Goal: Information Seeking & Learning: Learn about a topic

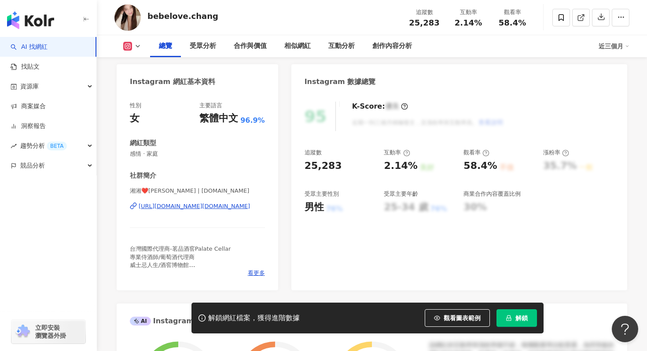
click at [188, 207] on div "https://www.instagram.com/bebelove.bb/" at bounding box center [194, 207] width 111 height 8
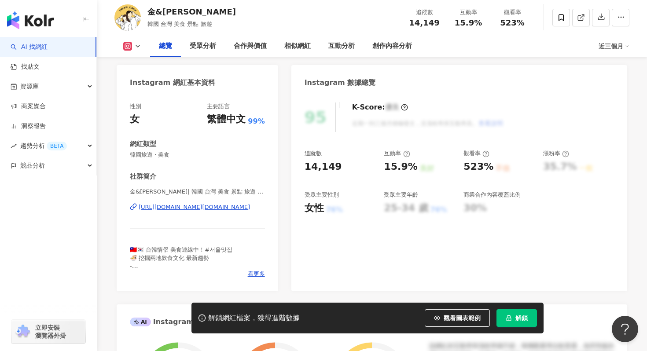
scroll to position [90, 0]
click at [225, 207] on div "https://www.instagram.com/tw.kr_daily/" at bounding box center [194, 207] width 111 height 8
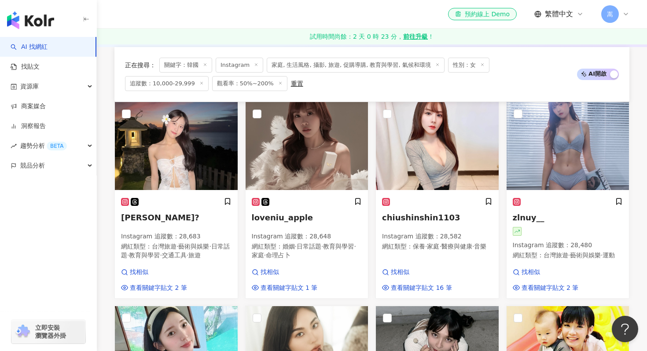
scroll to position [27, 0]
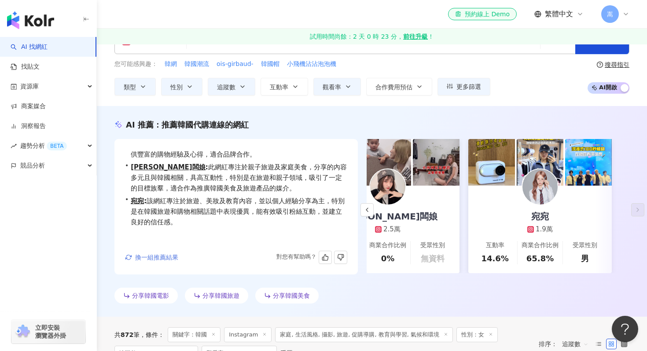
click at [168, 259] on span "換一組推薦結果" at bounding box center [156, 257] width 43 height 7
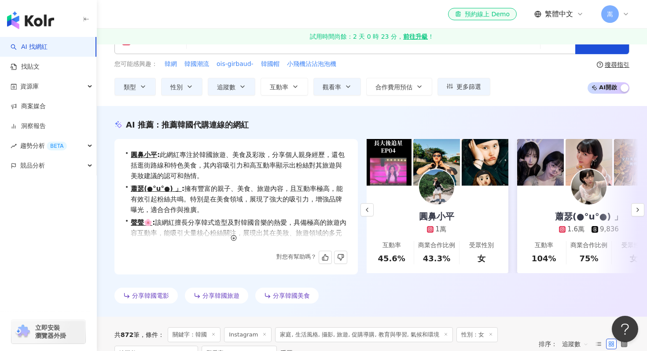
scroll to position [0, 0]
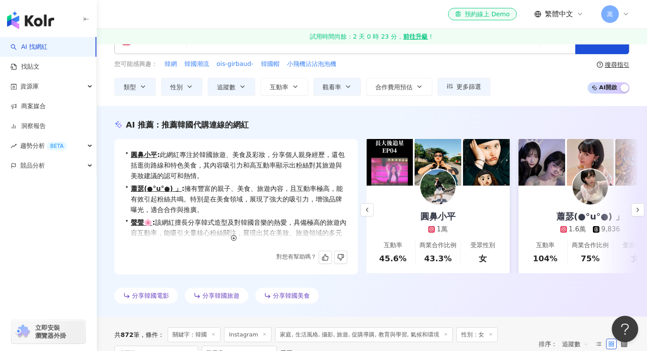
click at [470, 166] on img at bounding box center [486, 162] width 47 height 47
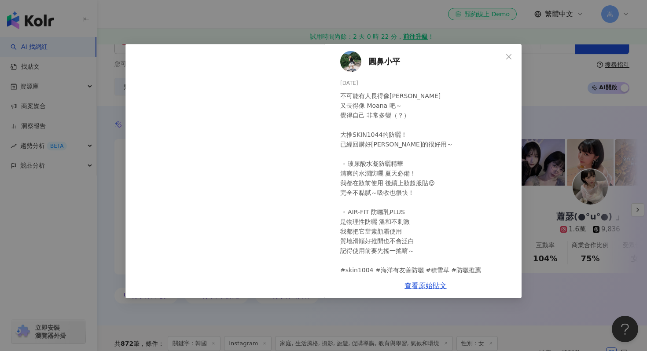
click at [440, 319] on div "圓鼻小平 2025/8/21 不可能有人長得像張雨生 又長得像 Moana 吧～ 覺得自己 非常多變（？） 大推SKIN1044的防曬！ 已經回購好幾條 真的…" at bounding box center [323, 175] width 647 height 351
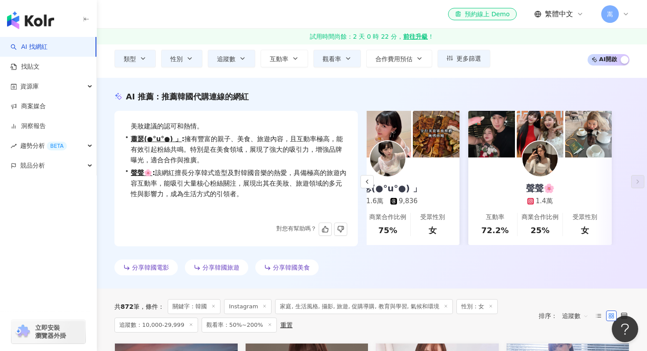
scroll to position [2, 0]
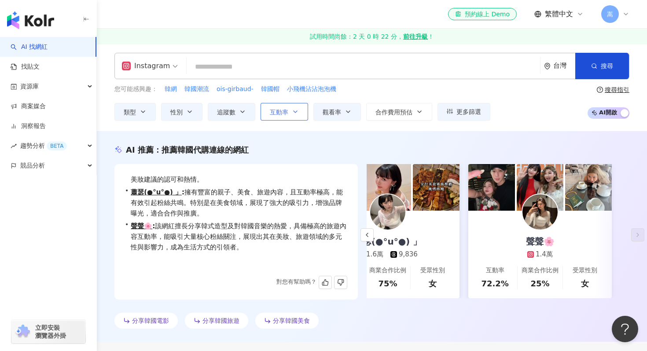
click at [292, 111] on button "互動率" at bounding box center [285, 112] width 48 height 18
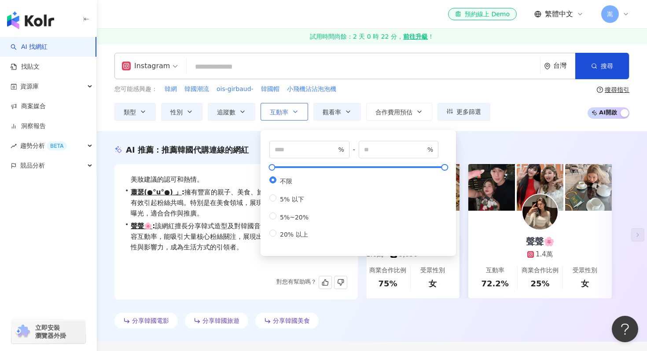
click at [292, 111] on button "互動率" at bounding box center [285, 112] width 48 height 18
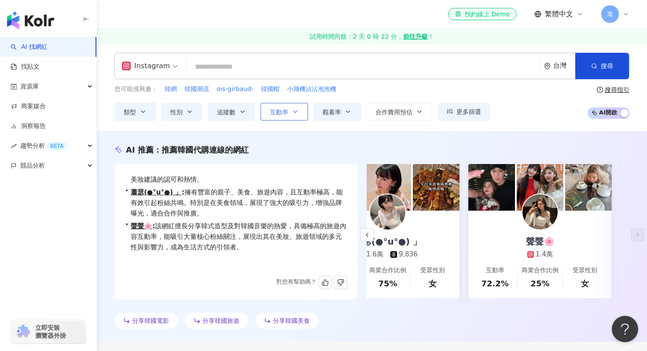
scroll to position [0, 0]
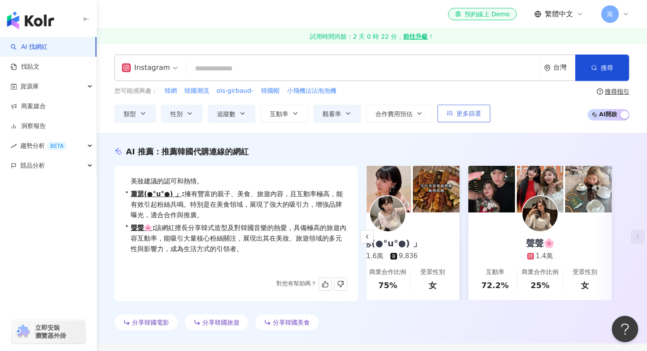
click at [463, 117] on button "更多篩選" at bounding box center [464, 114] width 53 height 18
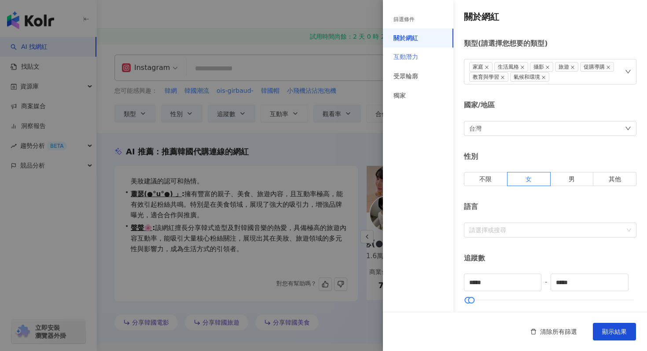
click at [421, 56] on div "互動潛力" at bounding box center [418, 57] width 70 height 19
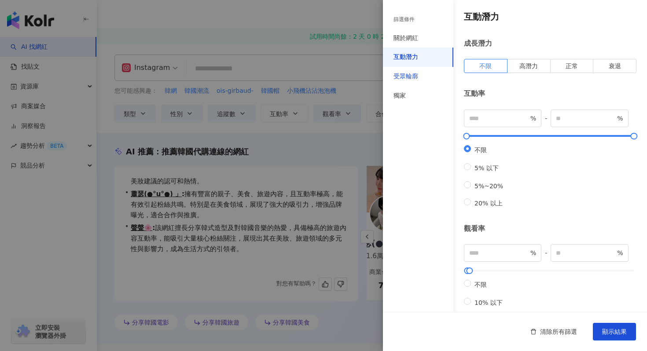
click at [404, 79] on div "受眾輪廓" at bounding box center [406, 76] width 25 height 9
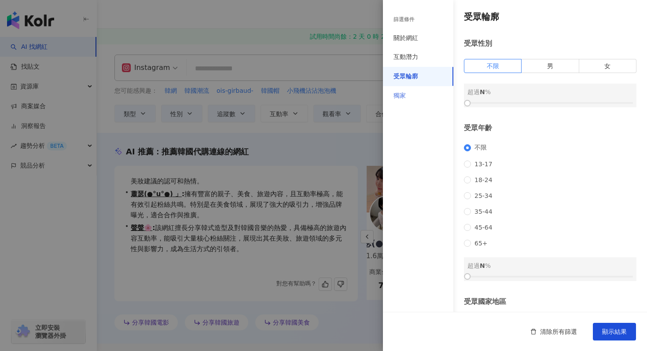
click at [407, 87] on div "獨家" at bounding box center [418, 95] width 70 height 19
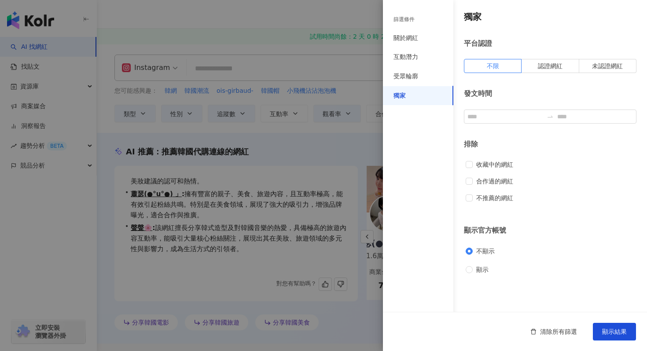
click at [408, 101] on div "獨家" at bounding box center [418, 95] width 70 height 19
click at [281, 85] on div at bounding box center [323, 175] width 647 height 351
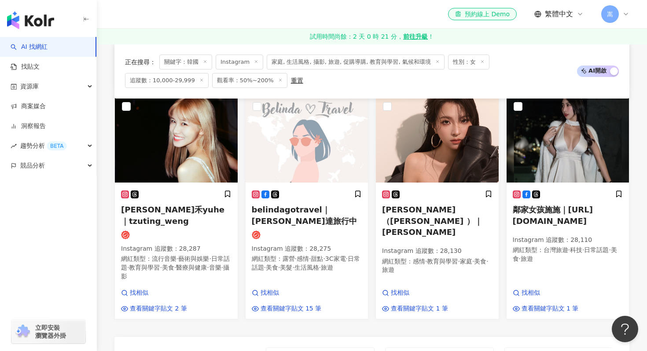
scroll to position [967, 0]
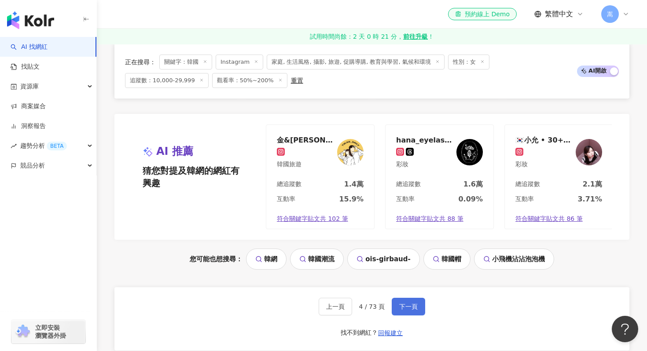
click at [415, 303] on span "下一頁" at bounding box center [408, 306] width 18 height 7
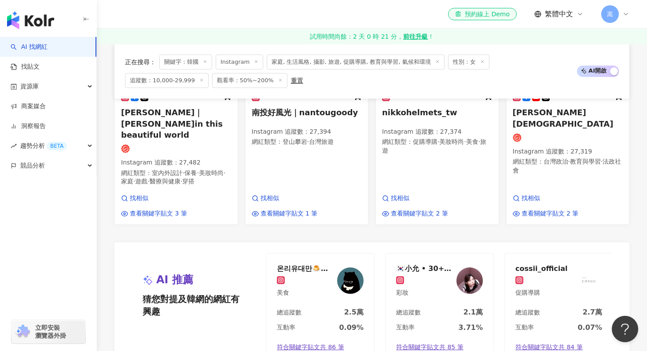
scroll to position [982, 0]
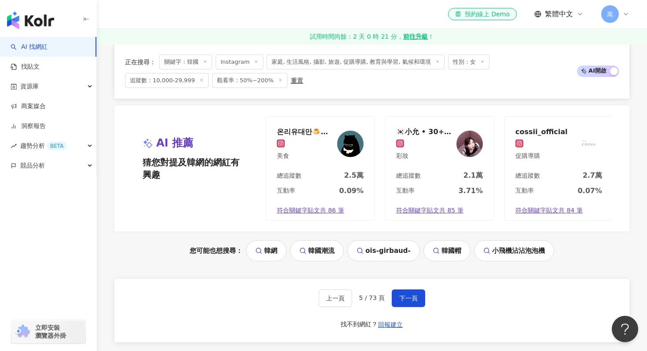
click at [48, 338] on span "立即安裝 瀏覽器外掛" at bounding box center [50, 332] width 31 height 16
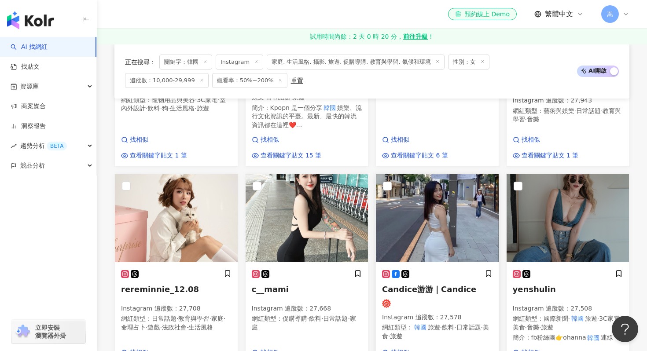
scroll to position [453, 0]
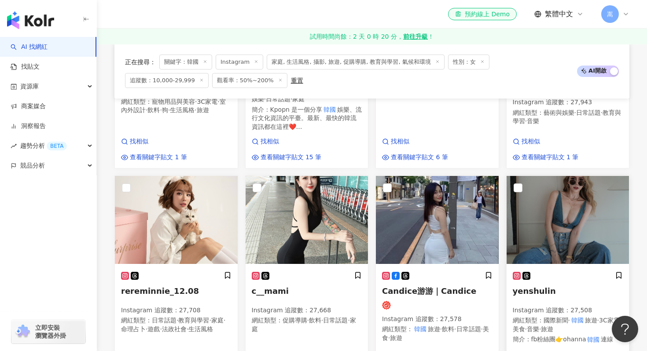
click at [600, 222] on img at bounding box center [568, 220] width 123 height 88
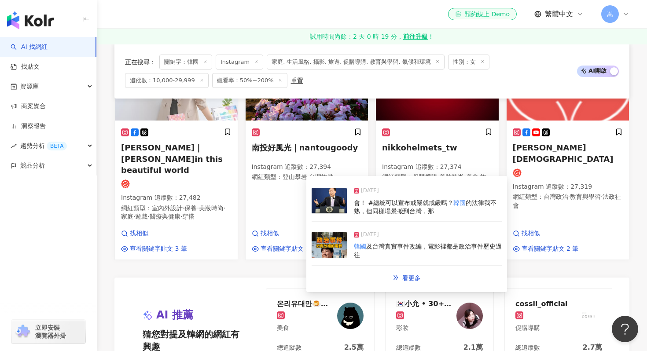
scroll to position [945, 0]
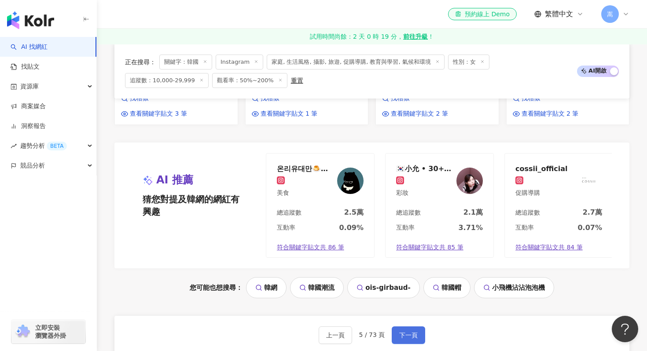
click at [407, 332] on span "下一頁" at bounding box center [408, 335] width 18 height 7
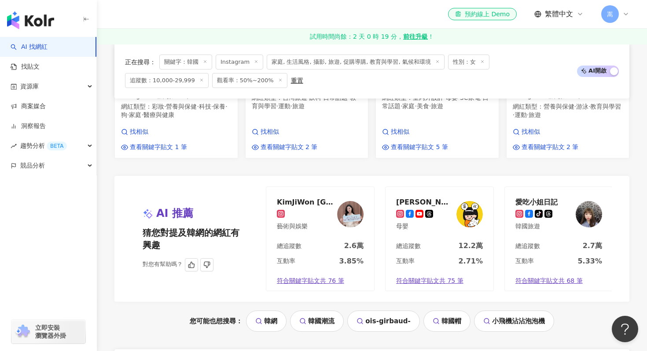
click at [478, 201] on img at bounding box center [470, 214] width 26 height 26
click at [352, 201] on img at bounding box center [350, 214] width 26 height 26
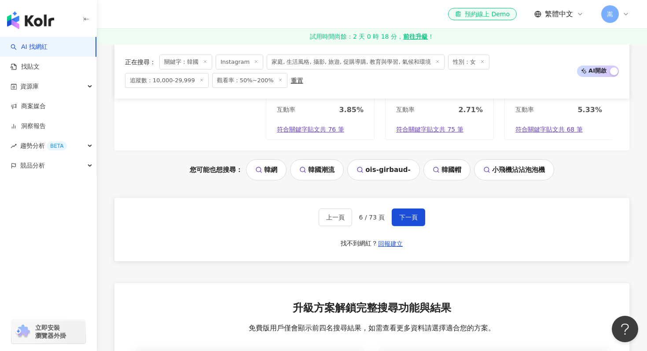
scroll to position [1085, 0]
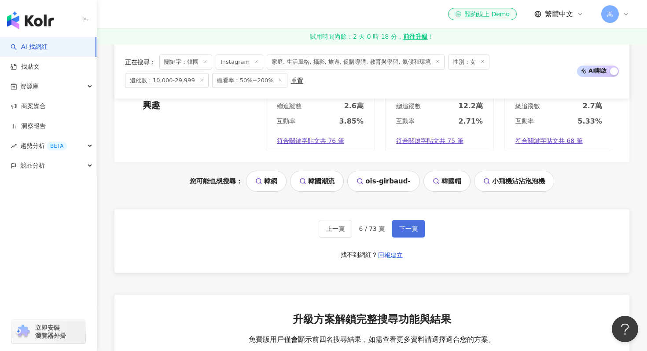
click at [408, 220] on button "下一頁" at bounding box center [408, 229] width 33 height 18
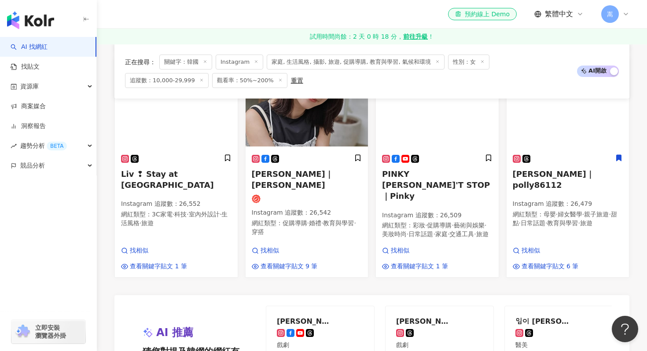
scroll to position [896, 0]
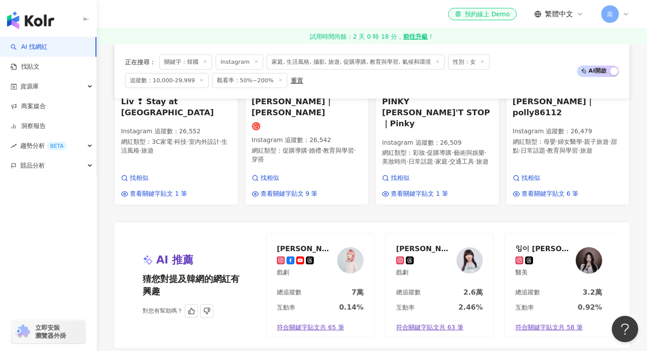
click at [581, 247] on img at bounding box center [589, 260] width 26 height 26
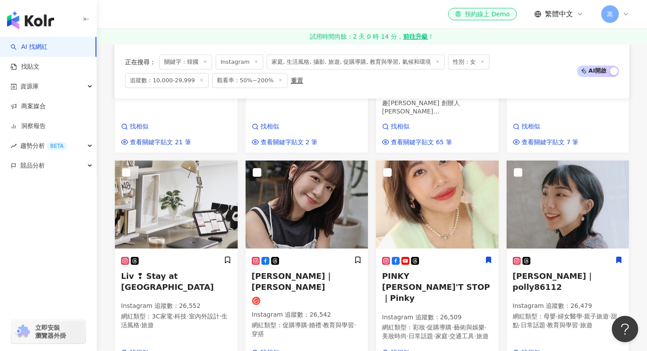
scroll to position [738, 0]
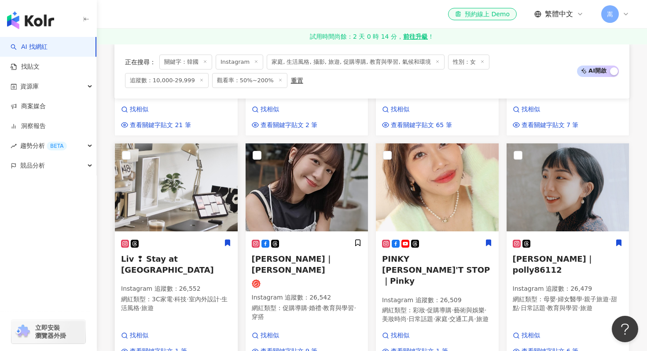
click at [183, 210] on img at bounding box center [176, 188] width 123 height 88
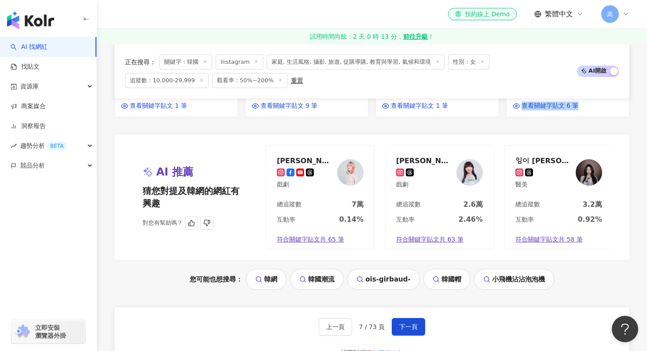
scroll to position [1000, 0]
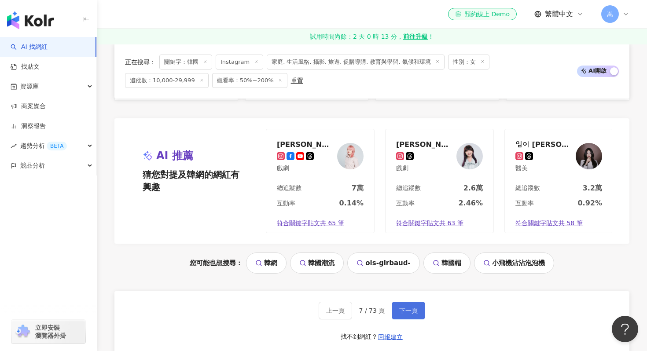
click at [415, 302] on button "下一頁" at bounding box center [408, 311] width 33 height 18
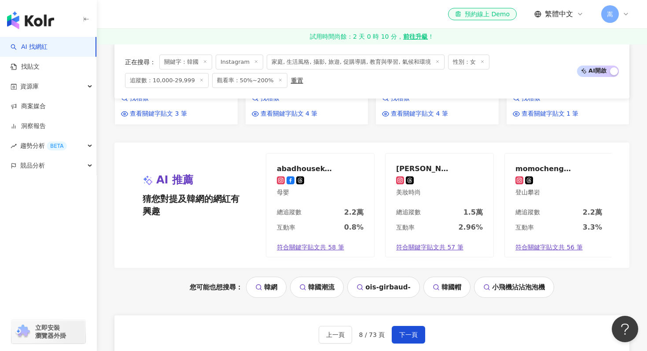
scroll to position [956, 0]
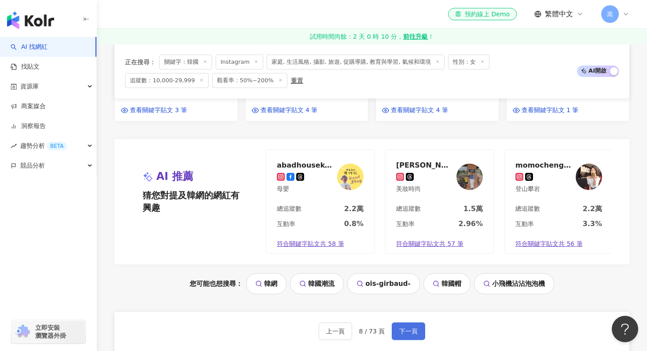
click at [408, 328] on span "下一頁" at bounding box center [408, 331] width 18 height 7
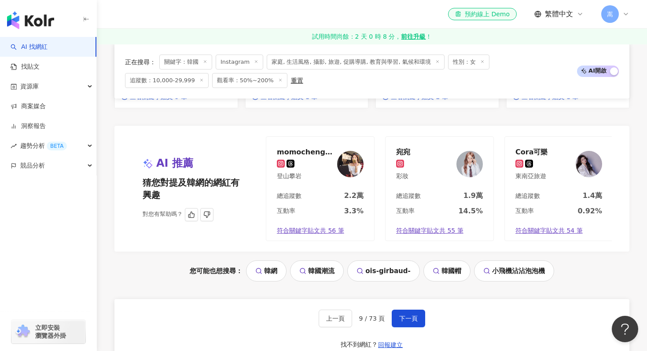
scroll to position [1023, 0]
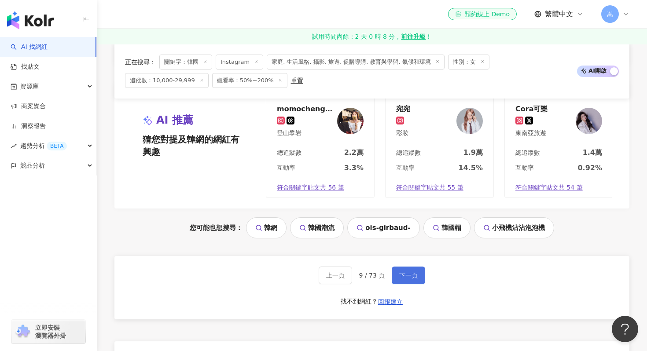
click at [411, 272] on span "下一頁" at bounding box center [408, 275] width 18 height 7
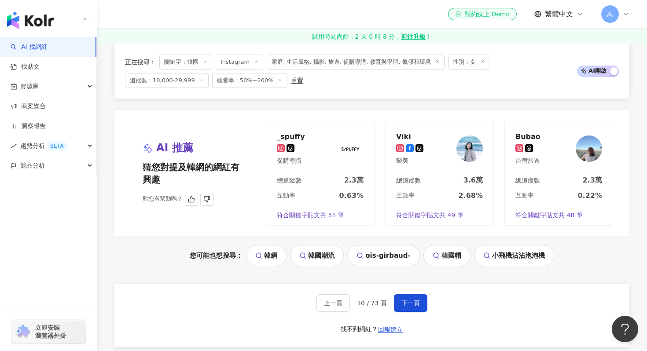
scroll to position [1001, 0]
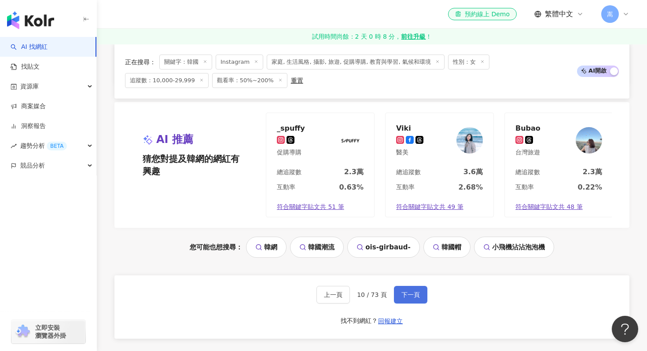
click at [407, 292] on span "下一頁" at bounding box center [411, 295] width 18 height 7
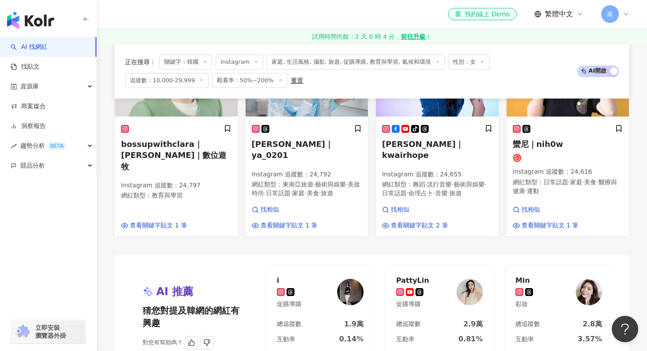
scroll to position [940, 0]
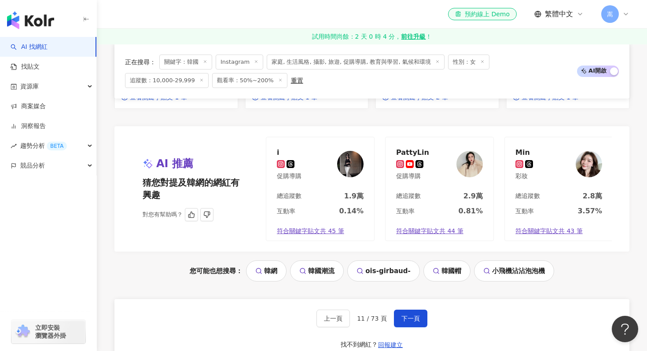
click at [474, 152] on img at bounding box center [470, 164] width 26 height 26
click at [355, 151] on img at bounding box center [350, 164] width 26 height 26
click at [412, 315] on span "下一頁" at bounding box center [411, 318] width 18 height 7
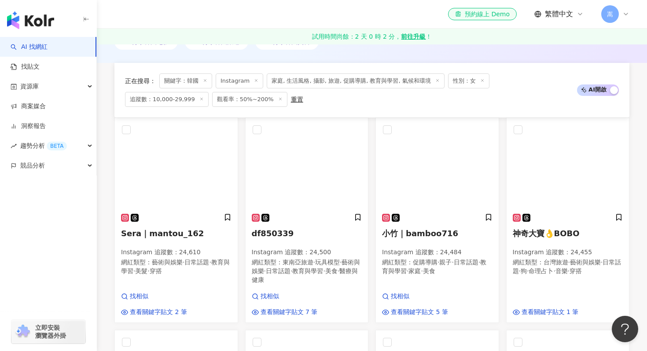
scroll to position [66, 0]
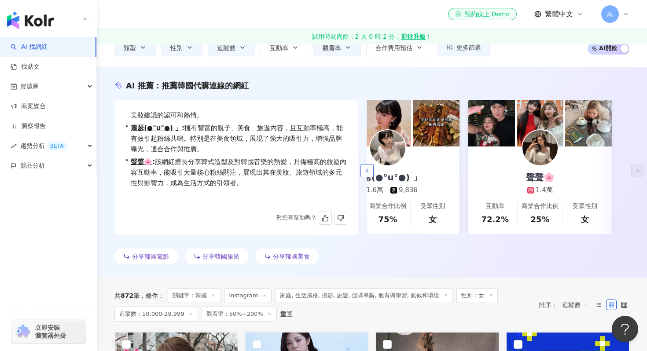
click at [368, 168] on icon "button" at bounding box center [367, 170] width 7 height 7
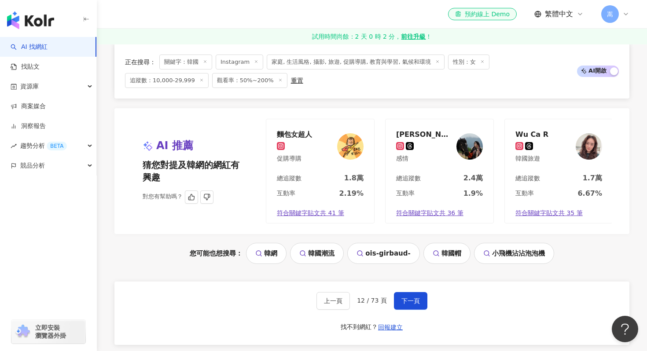
scroll to position [961, 0]
click at [412, 298] on span "下一頁" at bounding box center [411, 301] width 18 height 7
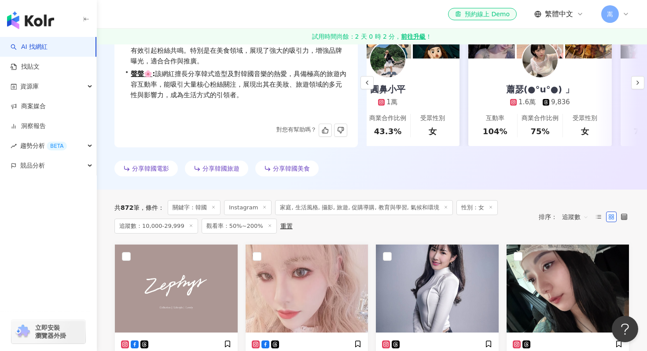
scroll to position [0, 0]
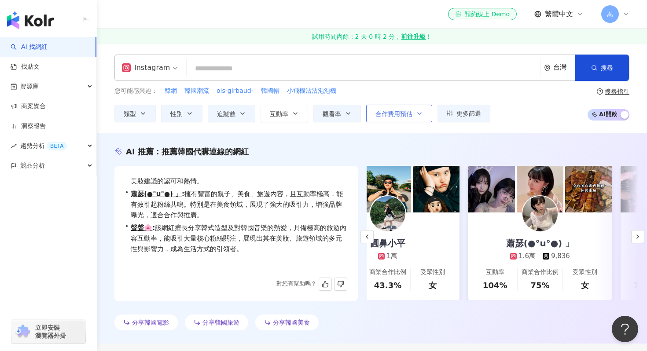
click at [407, 116] on span "合作費用預估" at bounding box center [394, 114] width 37 height 7
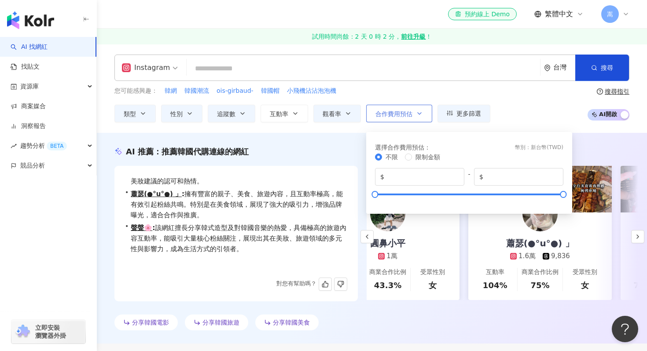
click at [406, 115] on span "合作費用預估" at bounding box center [394, 114] width 37 height 7
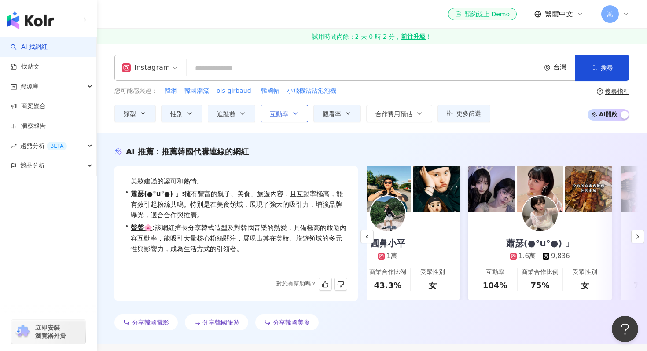
click at [284, 111] on span "互動率" at bounding box center [279, 114] width 18 height 7
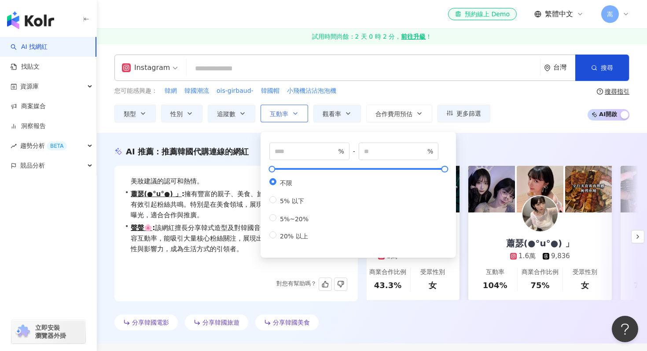
click at [284, 111] on span "互動率" at bounding box center [279, 114] width 18 height 7
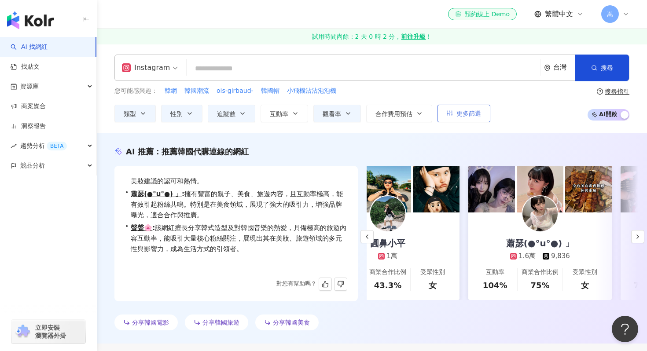
click at [478, 111] on span "更多篩選" at bounding box center [469, 113] width 25 height 7
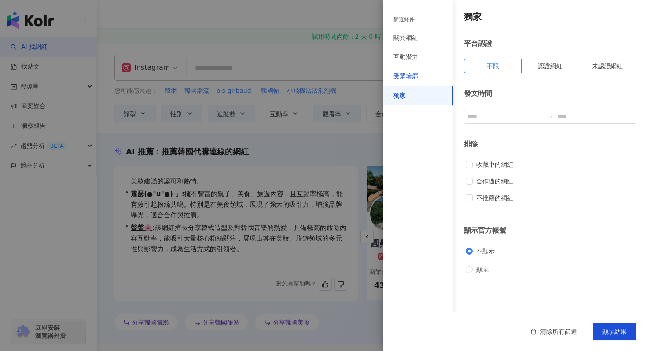
click at [417, 73] on div "受眾輪廓" at bounding box center [406, 76] width 25 height 9
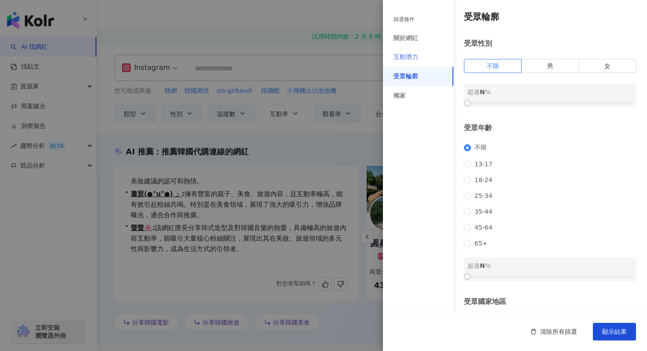
click at [412, 48] on div "互動潛力" at bounding box center [418, 57] width 70 height 19
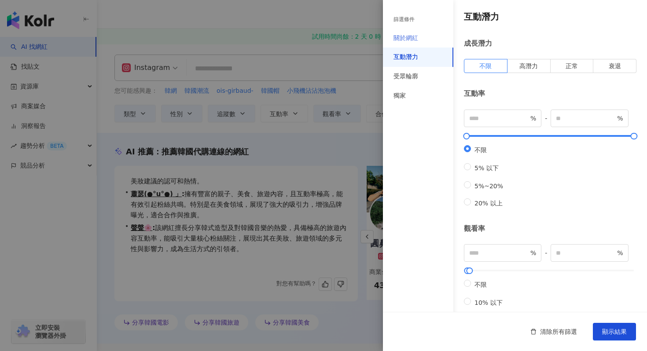
click at [424, 35] on div "關於網紅" at bounding box center [418, 38] width 70 height 19
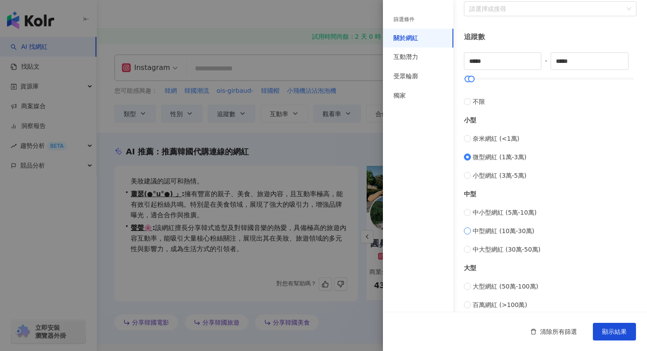
scroll to position [324, 0]
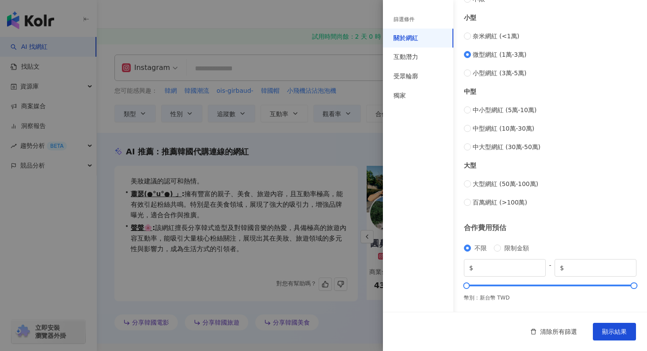
click at [410, 21] on div "篩選條件" at bounding box center [404, 19] width 21 height 7
click at [401, 20] on div "篩選條件" at bounding box center [404, 19] width 21 height 7
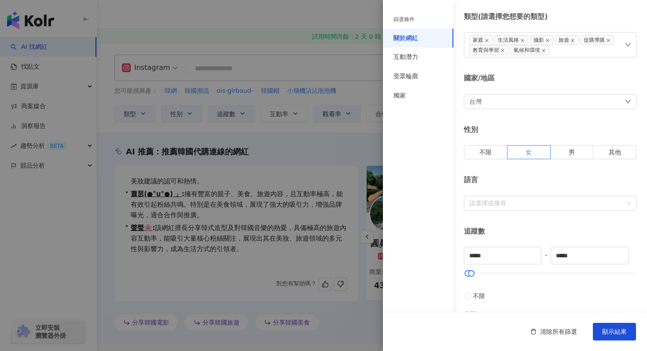
scroll to position [22, 0]
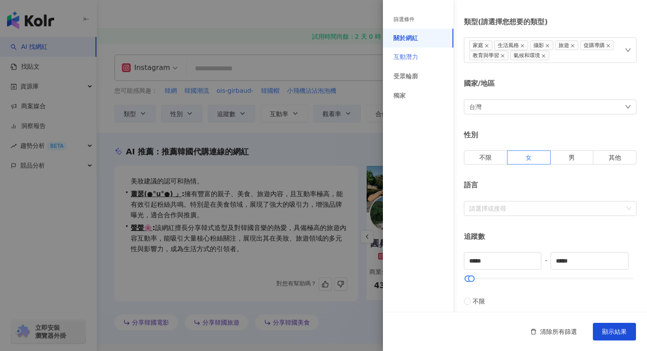
click at [427, 56] on div "互動潛力" at bounding box center [418, 57] width 70 height 19
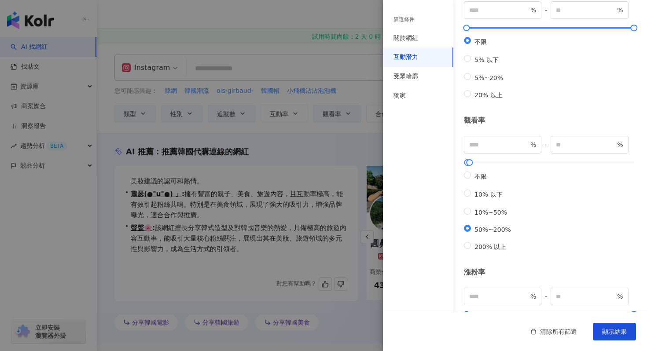
scroll to position [251, 0]
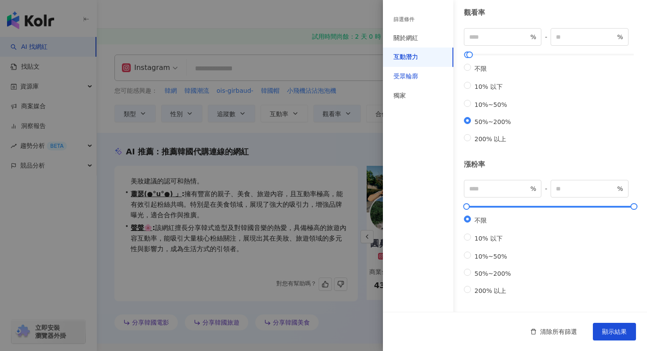
click at [410, 75] on div "受眾輪廓" at bounding box center [406, 76] width 25 height 9
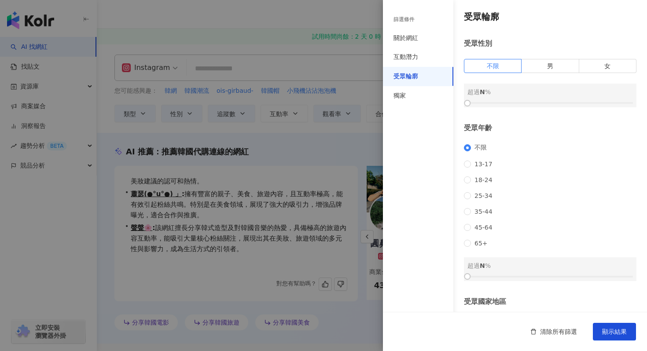
scroll to position [79, 0]
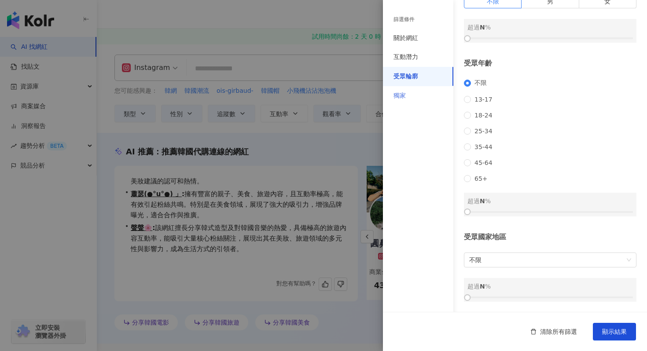
click at [414, 96] on div "獨家" at bounding box center [418, 95] width 70 height 19
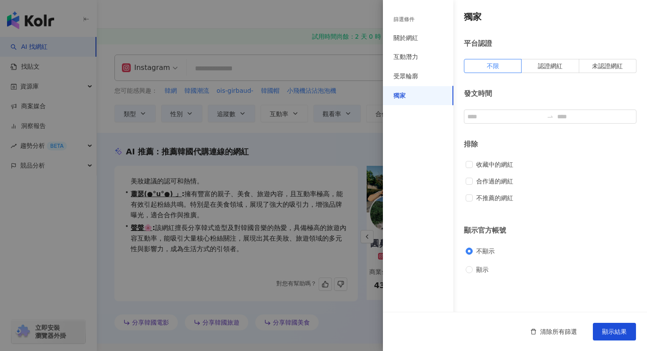
scroll to position [0, 0]
click at [329, 181] on div at bounding box center [323, 175] width 647 height 351
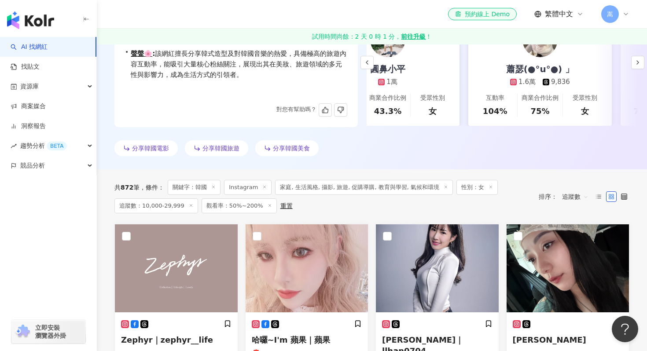
scroll to position [182, 0]
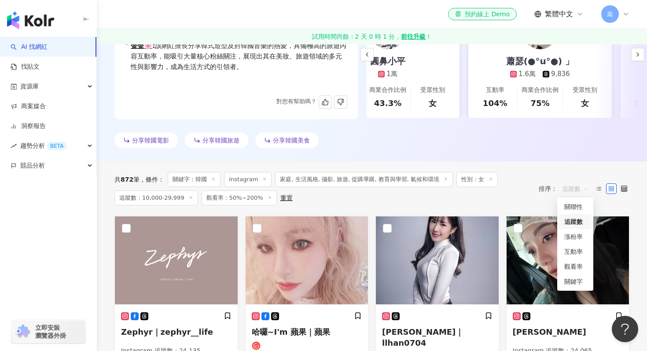
click at [578, 191] on span "追蹤數" at bounding box center [575, 189] width 26 height 14
click at [573, 269] on div "觀看率" at bounding box center [576, 267] width 22 height 10
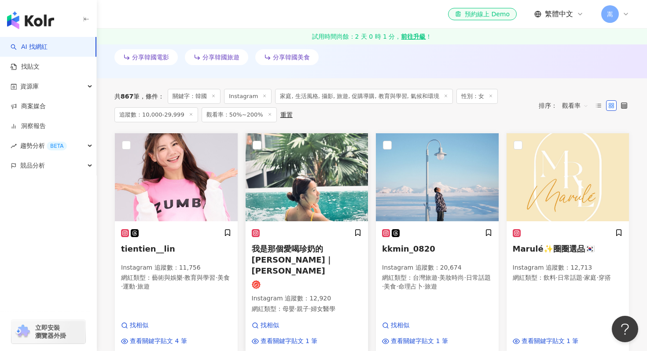
scroll to position [276, 0]
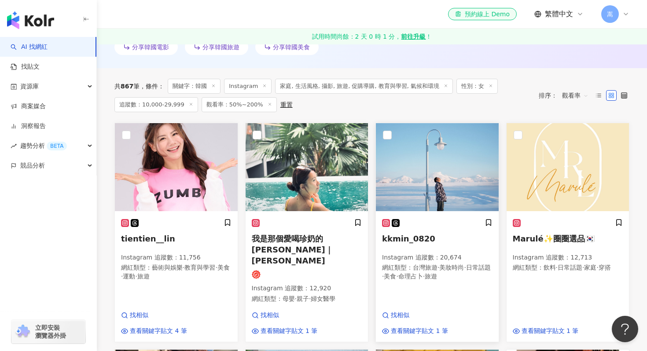
click at [430, 165] on img at bounding box center [437, 167] width 123 height 88
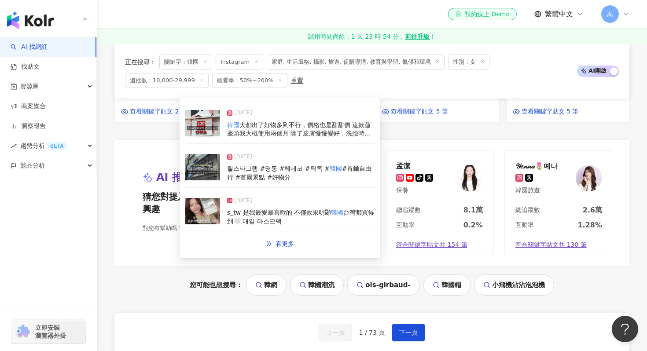
scroll to position [980, 0]
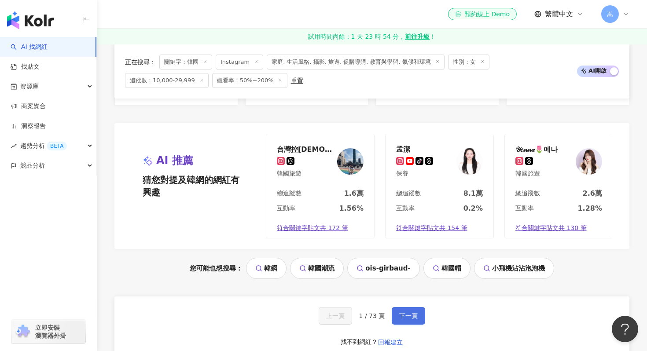
click at [410, 313] on span "下一頁" at bounding box center [408, 316] width 18 height 7
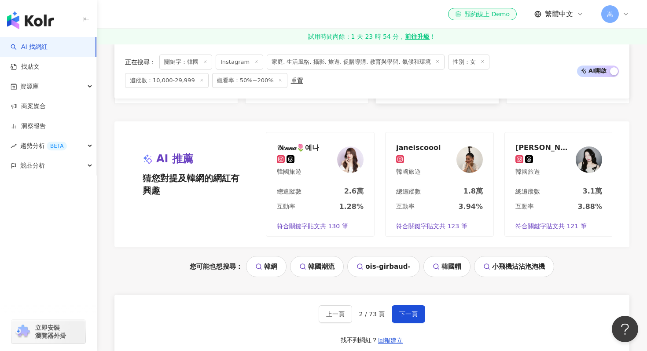
scroll to position [960, 0]
click at [411, 305] on button "下一頁" at bounding box center [408, 314] width 33 height 18
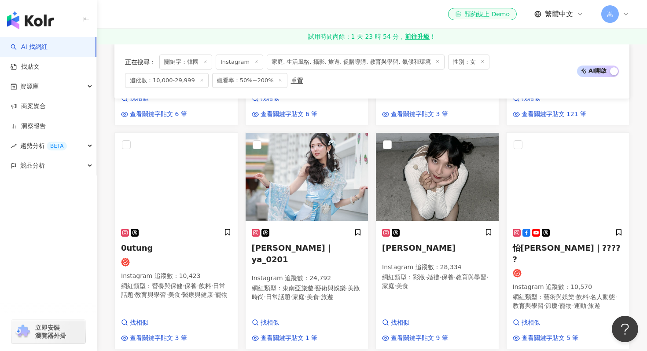
scroll to position [935, 0]
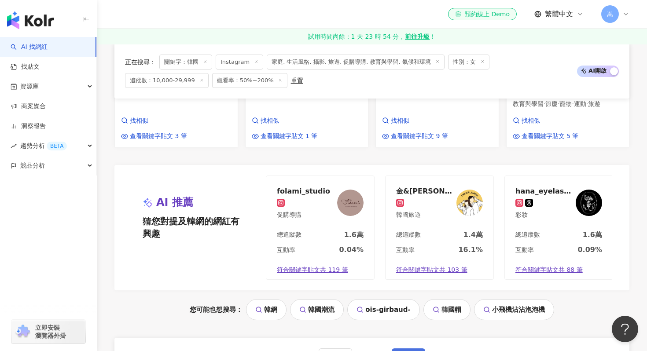
click at [415, 351] on span "下一頁" at bounding box center [408, 357] width 18 height 7
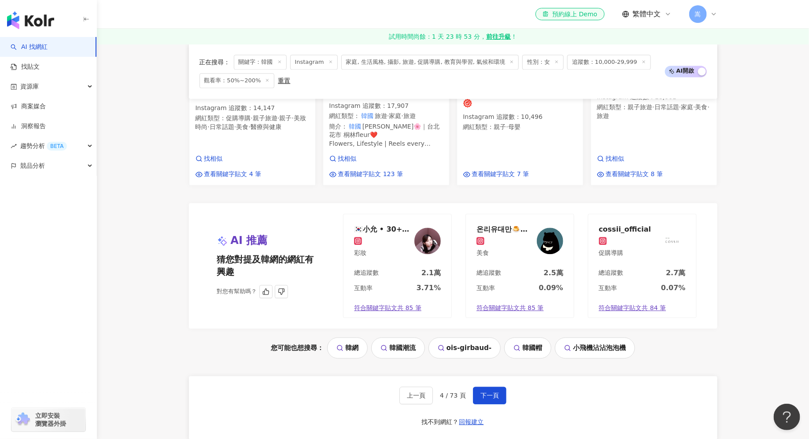
scroll to position [919, 0]
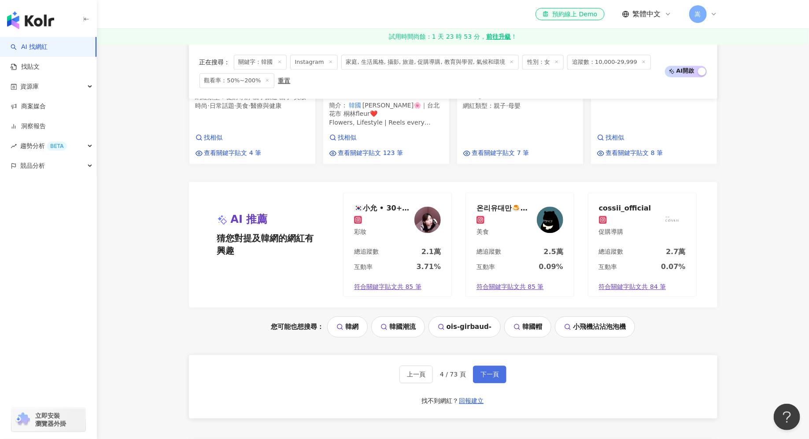
click at [498, 351] on span "下一頁" at bounding box center [489, 374] width 18 height 7
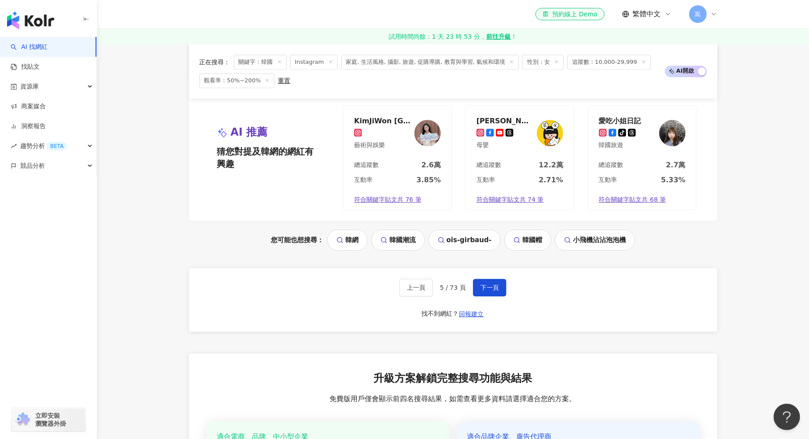
scroll to position [963, 0]
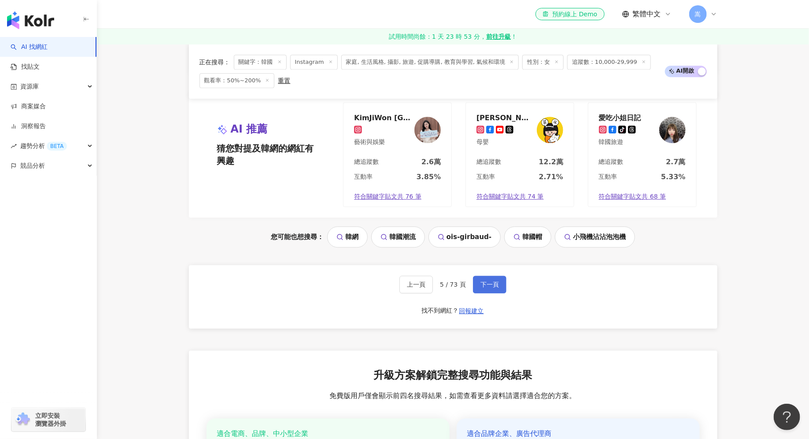
click at [484, 283] on button "下一頁" at bounding box center [489, 285] width 33 height 18
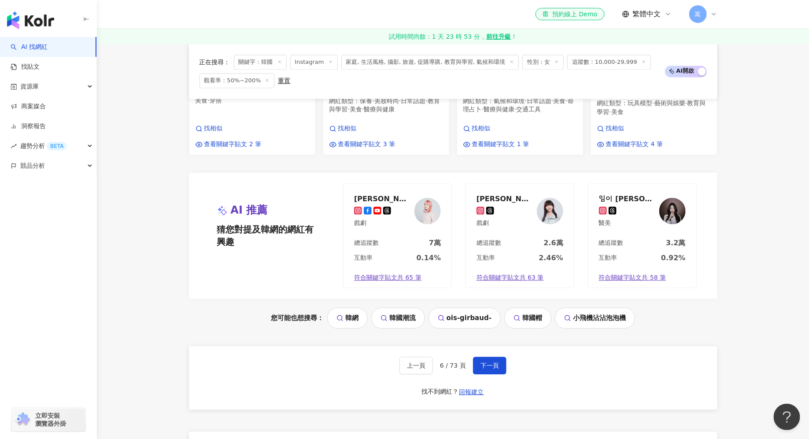
scroll to position [966, 0]
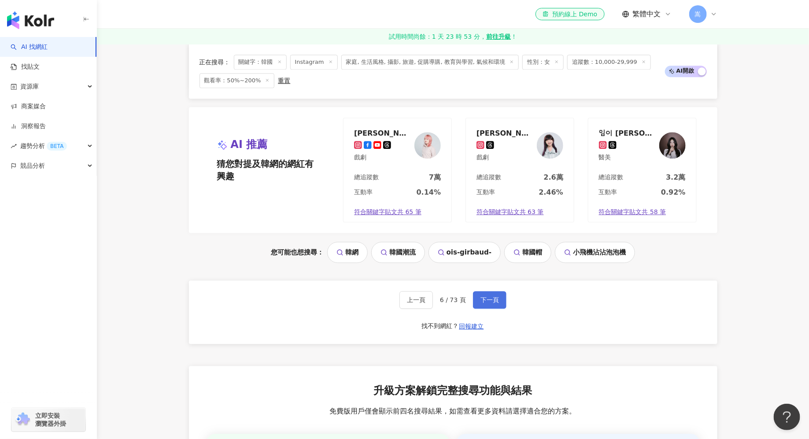
click at [494, 296] on span "下一頁" at bounding box center [489, 299] width 18 height 7
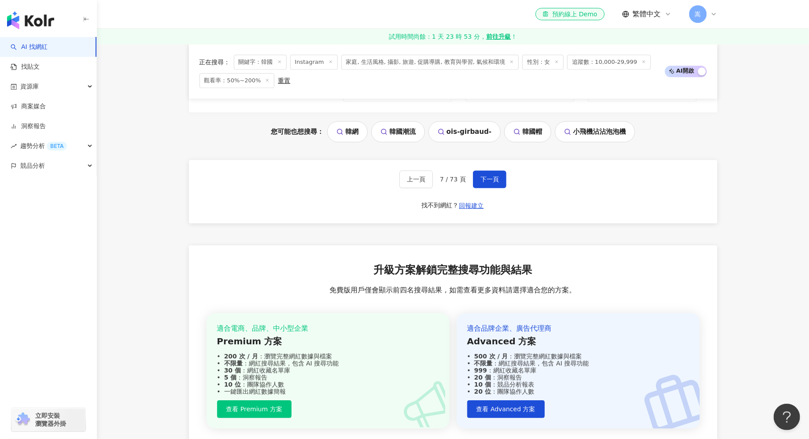
scroll to position [1097, 0]
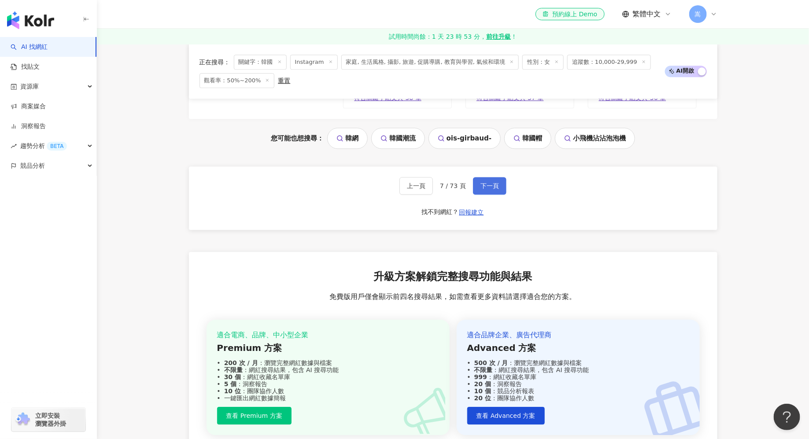
click at [492, 182] on span "下一頁" at bounding box center [489, 185] width 18 height 7
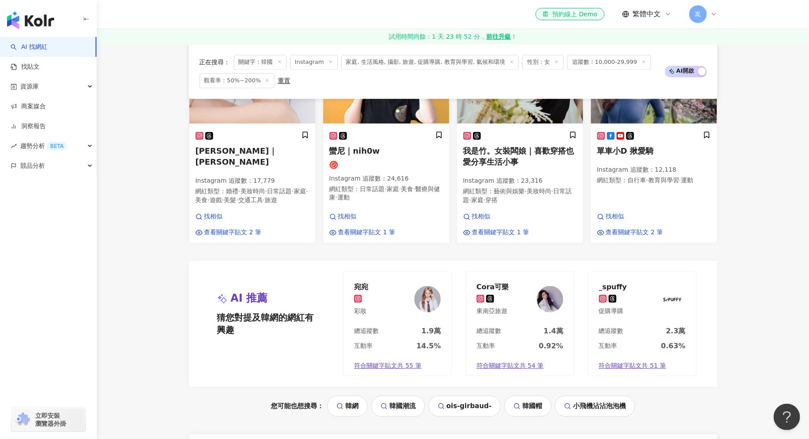
scroll to position [853, 0]
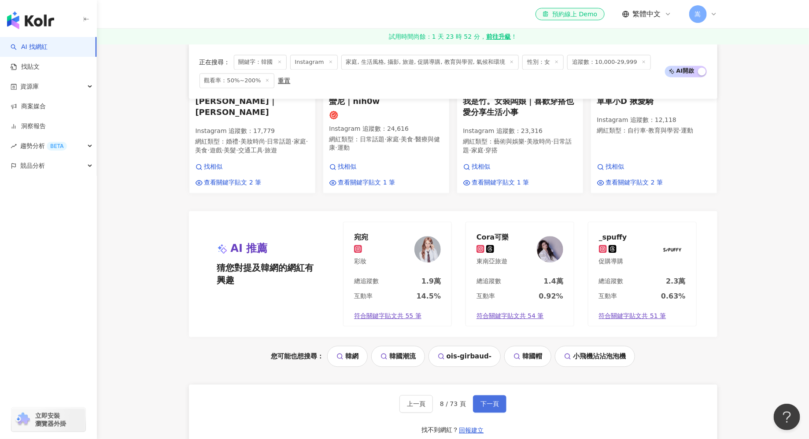
click at [498, 351] on button "下一頁" at bounding box center [489, 404] width 33 height 18
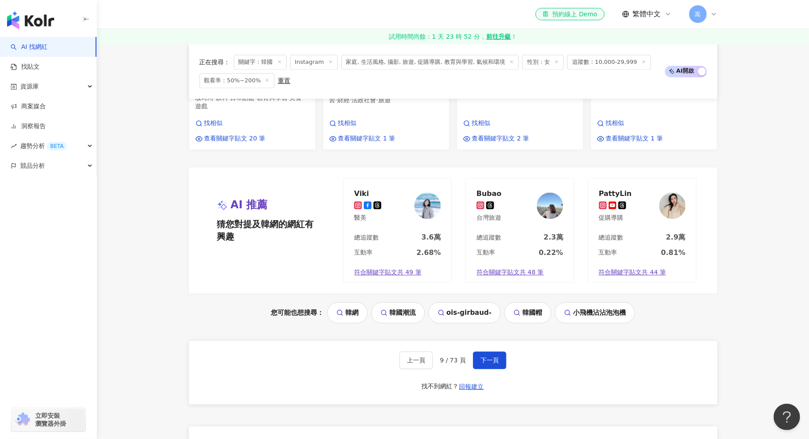
scroll to position [1086, 0]
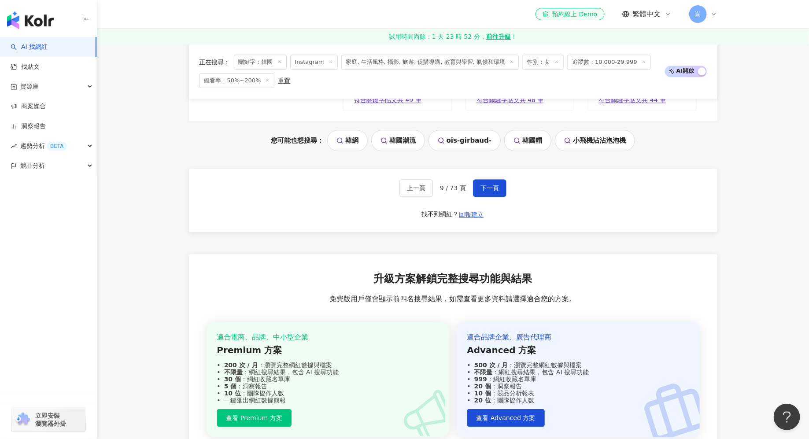
click at [486, 169] on div "上一頁 9 / 73 頁 下一頁 找不到網紅？ 回報建立" at bounding box center [453, 200] width 528 height 63
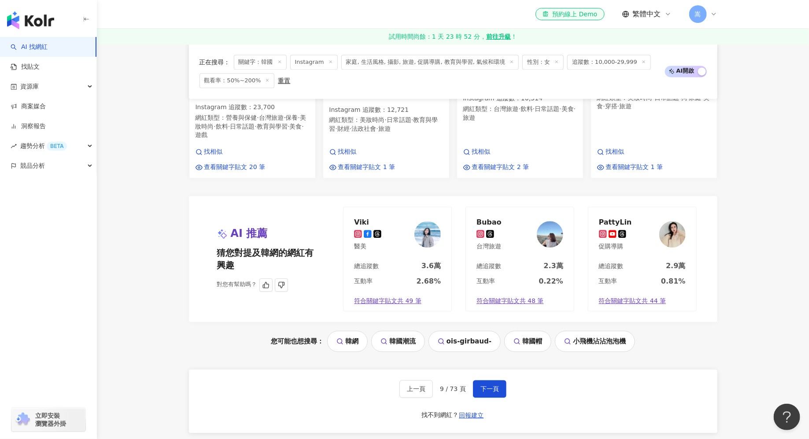
scroll to position [891, 0]
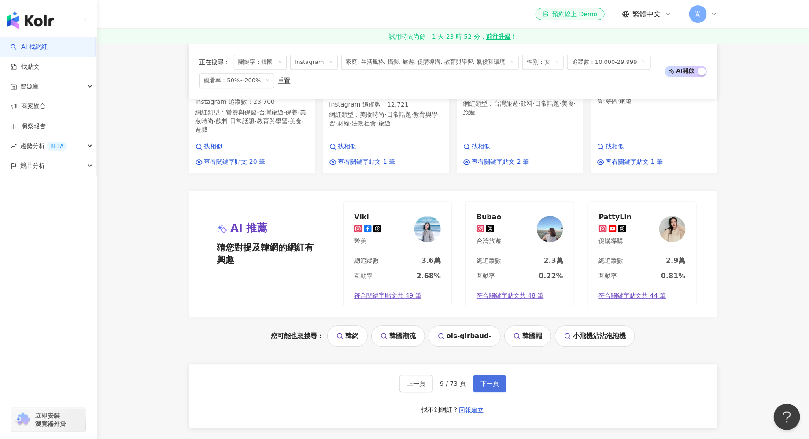
click at [488, 351] on span "下一頁" at bounding box center [489, 383] width 18 height 7
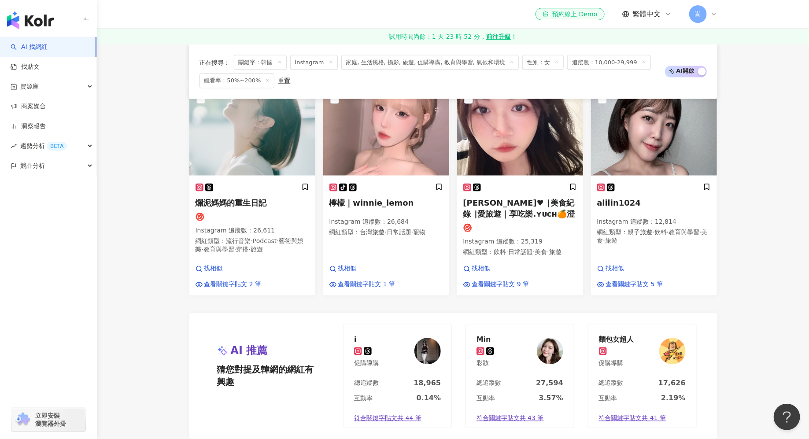
scroll to position [874, 0]
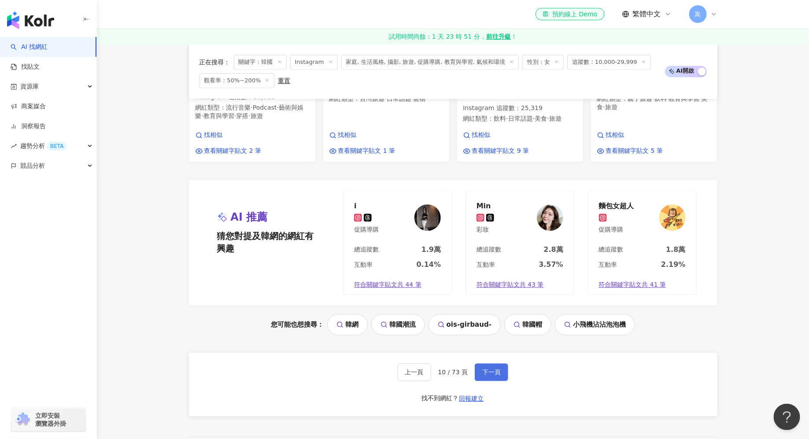
click at [486, 351] on button "下一頁" at bounding box center [491, 372] width 33 height 18
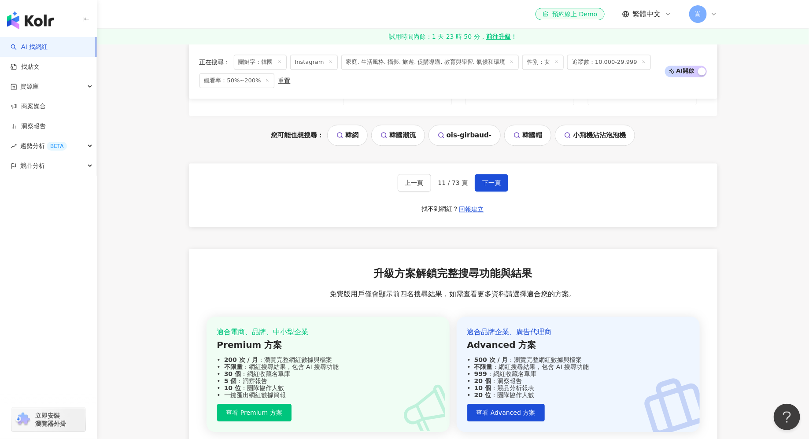
scroll to position [1008, 0]
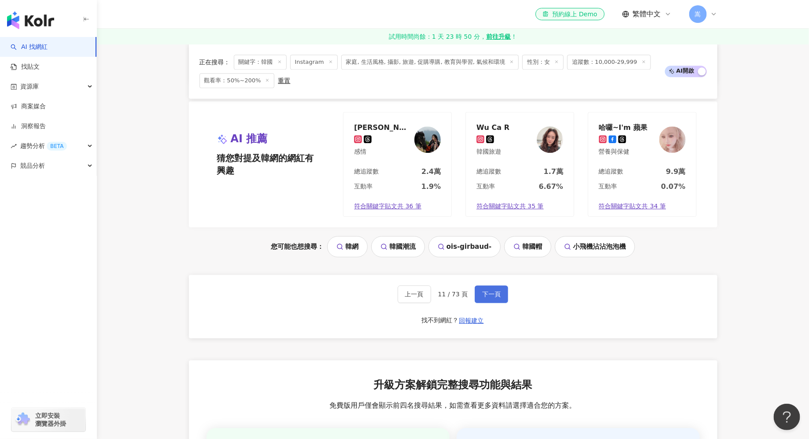
click at [488, 291] on span "下一頁" at bounding box center [491, 294] width 18 height 7
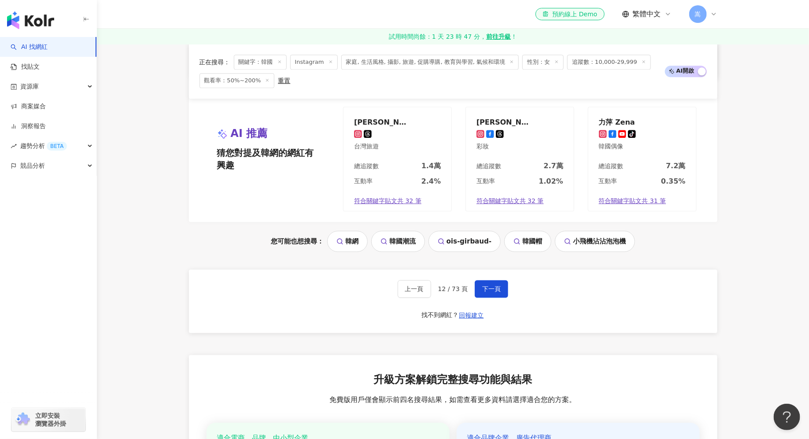
scroll to position [1038, 0]
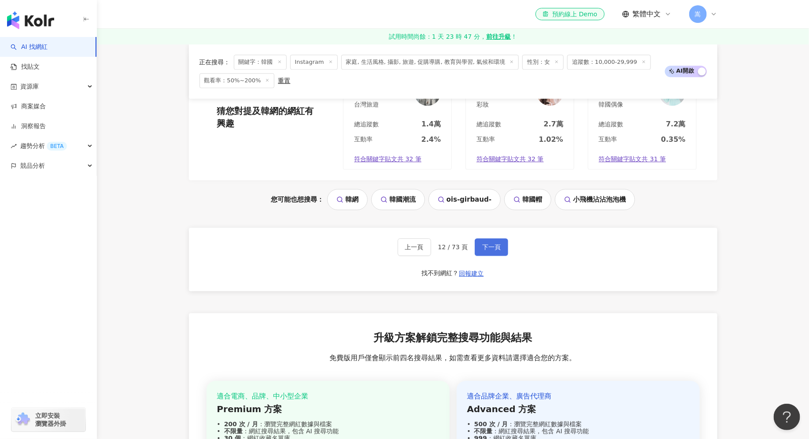
click at [491, 244] on span "下一頁" at bounding box center [491, 247] width 18 height 7
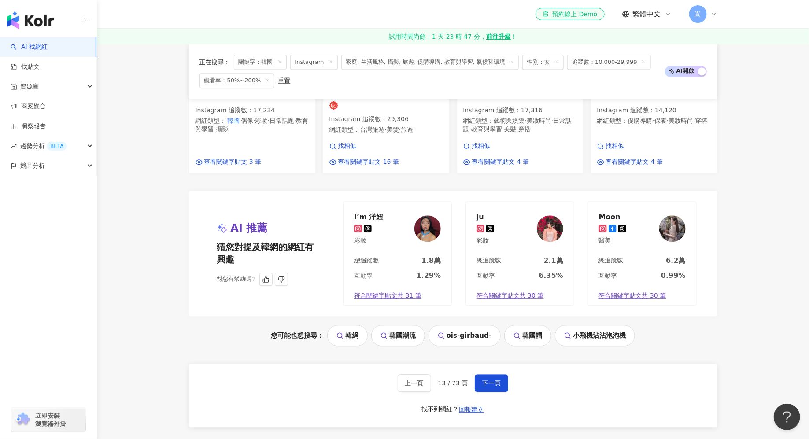
scroll to position [876, 0]
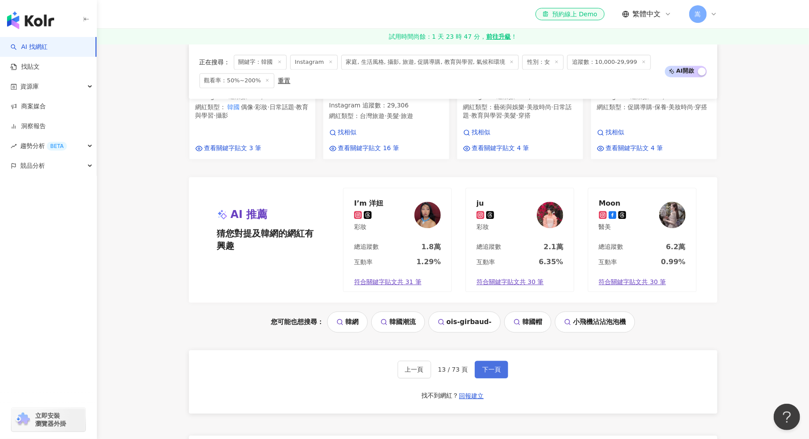
click at [487, 351] on button "下一頁" at bounding box center [491, 370] width 33 height 18
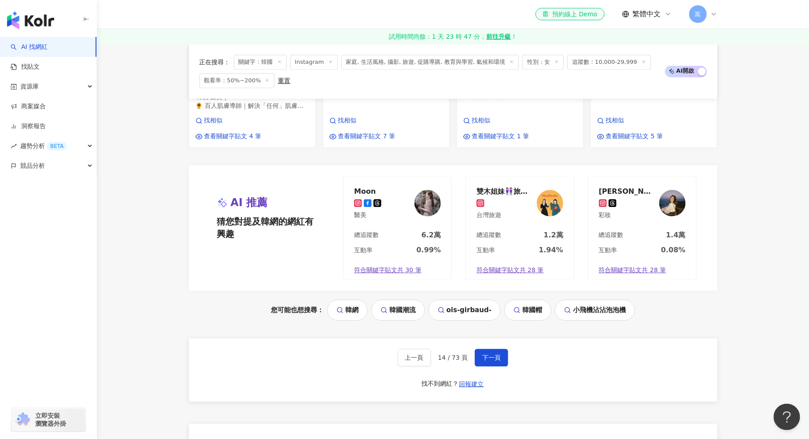
scroll to position [973, 0]
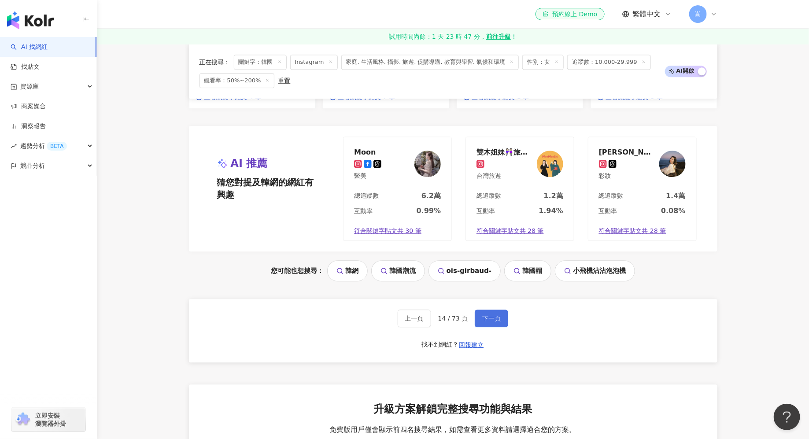
click at [494, 310] on button "下一頁" at bounding box center [491, 319] width 33 height 18
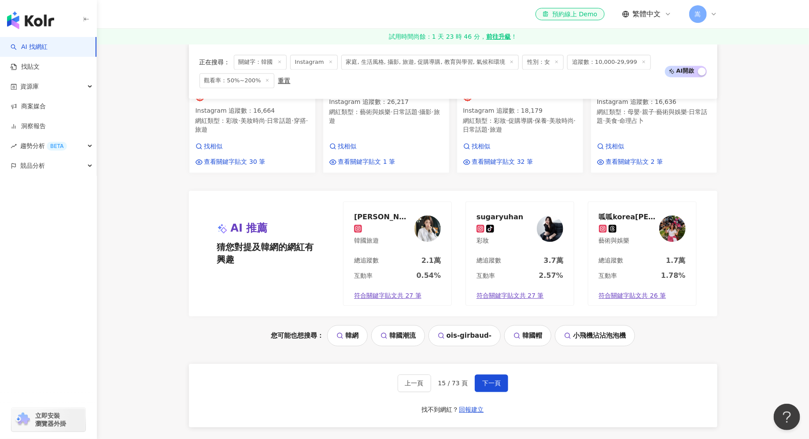
scroll to position [886, 0]
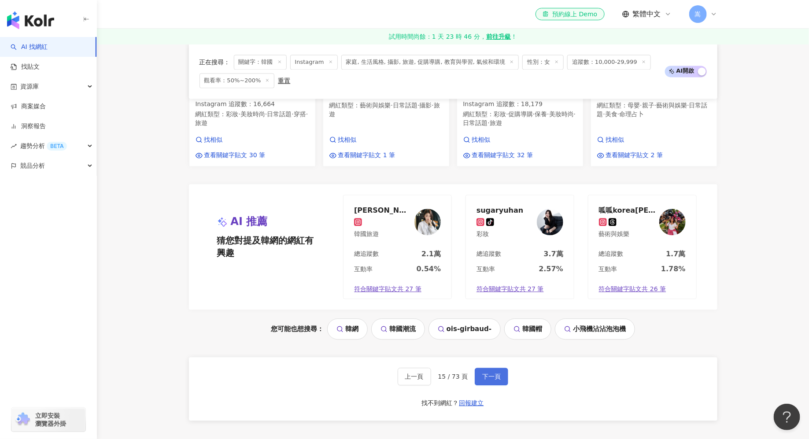
click at [494, 351] on span "下一頁" at bounding box center [491, 376] width 18 height 7
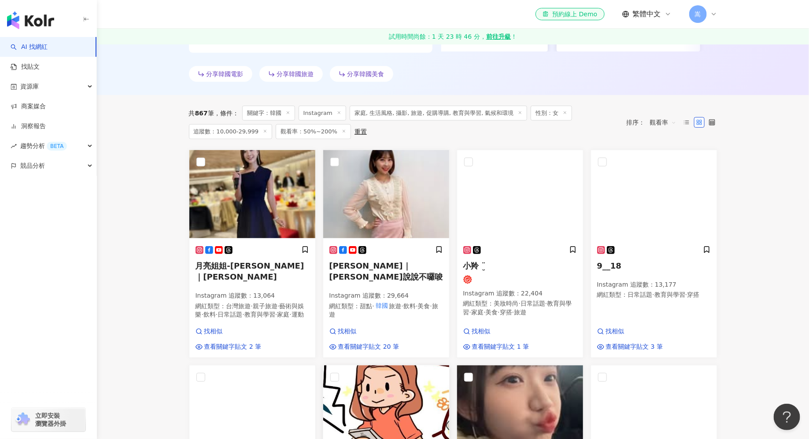
scroll to position [927, 0]
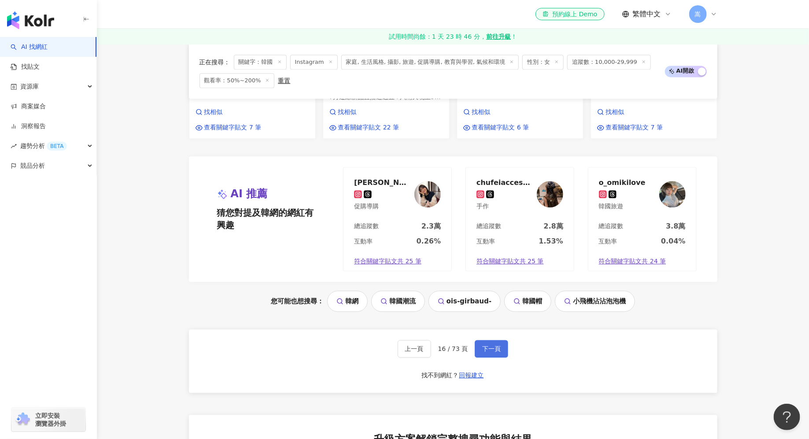
click at [503, 344] on button "下一頁" at bounding box center [491, 349] width 33 height 18
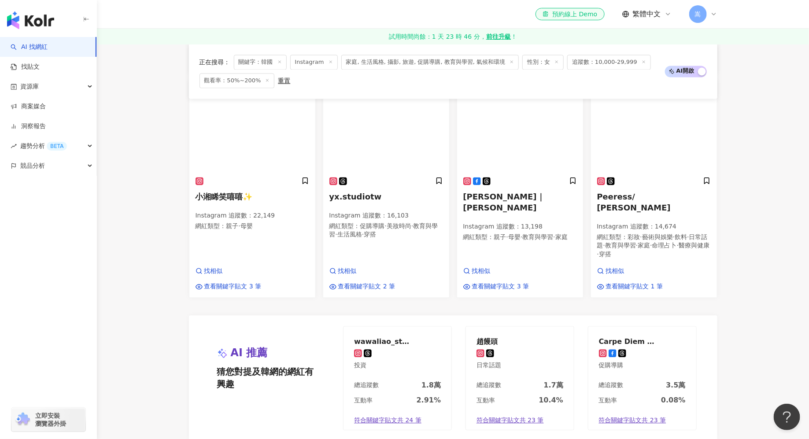
scroll to position [755, 0]
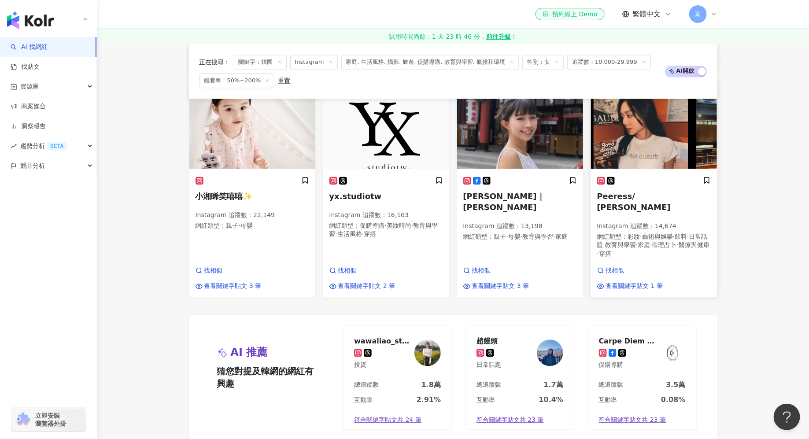
click at [647, 233] on span "飲料" at bounding box center [681, 236] width 12 height 7
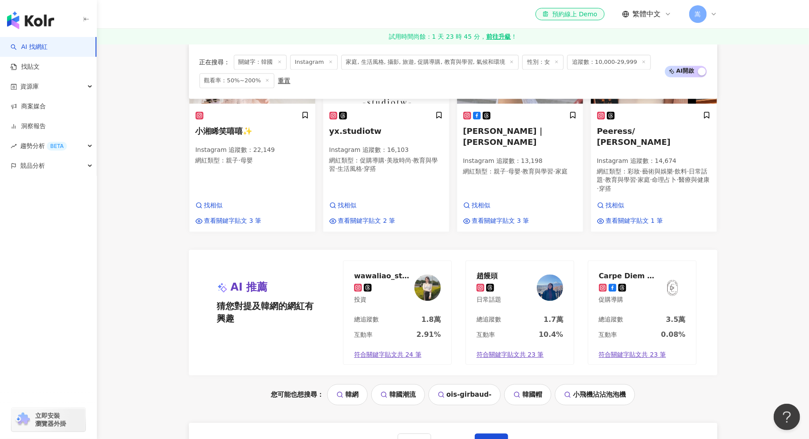
scroll to position [940, 0]
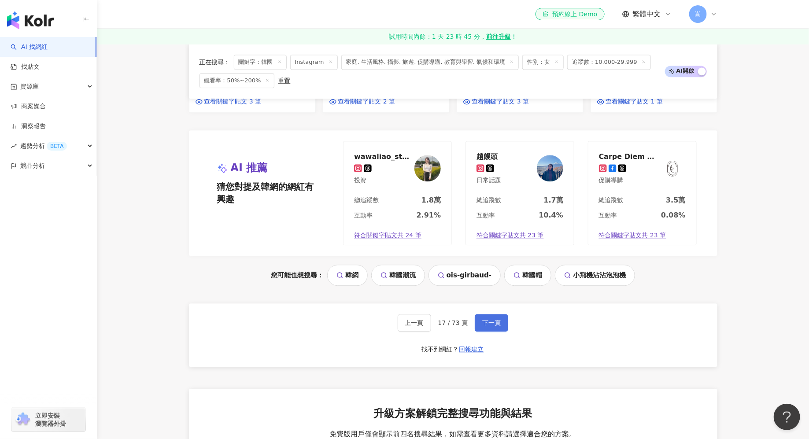
click at [484, 319] on span "下一頁" at bounding box center [491, 322] width 18 height 7
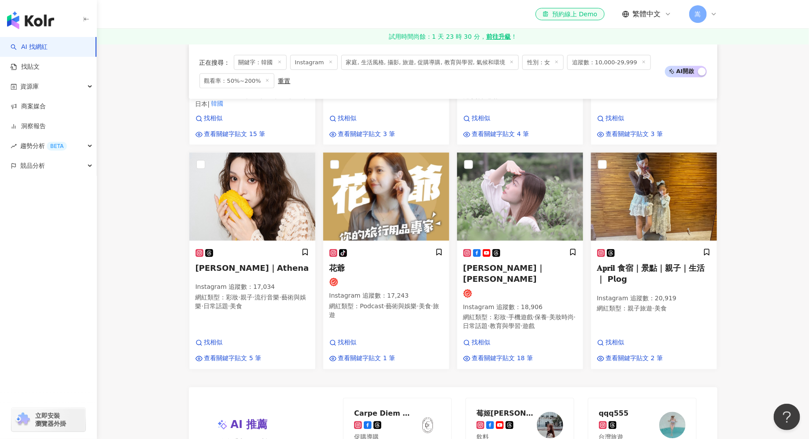
scroll to position [915, 0]
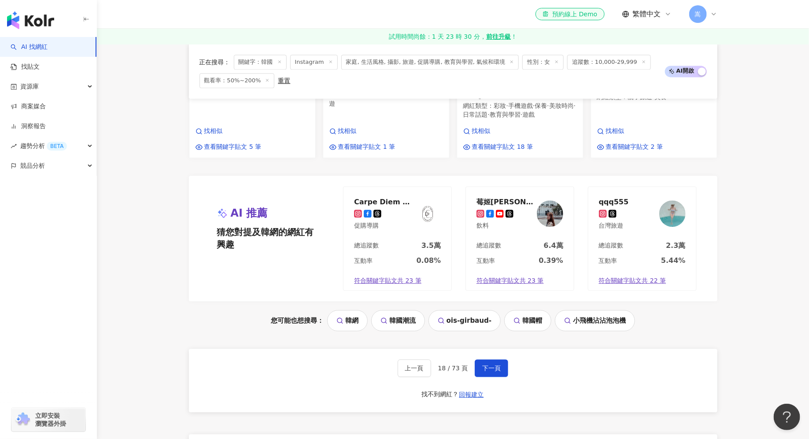
click at [493, 351] on div "上一頁 18 / 73 頁 下一頁 找不到網紅？ 回報建立" at bounding box center [453, 380] width 528 height 63
click at [493, 351] on button "下一頁" at bounding box center [491, 368] width 33 height 18
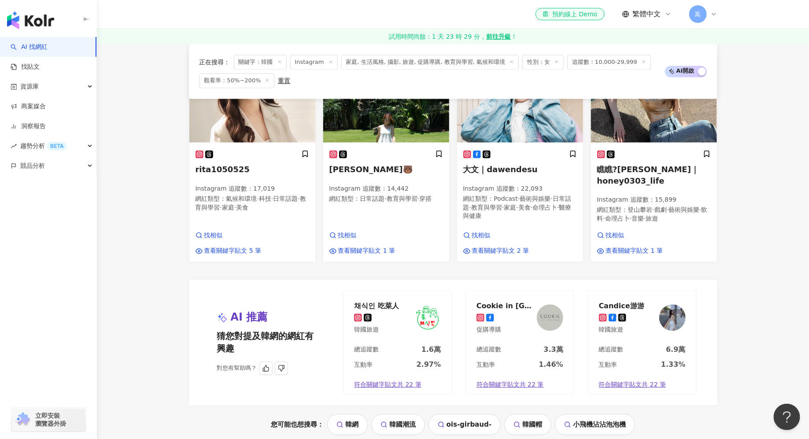
scroll to position [849, 0]
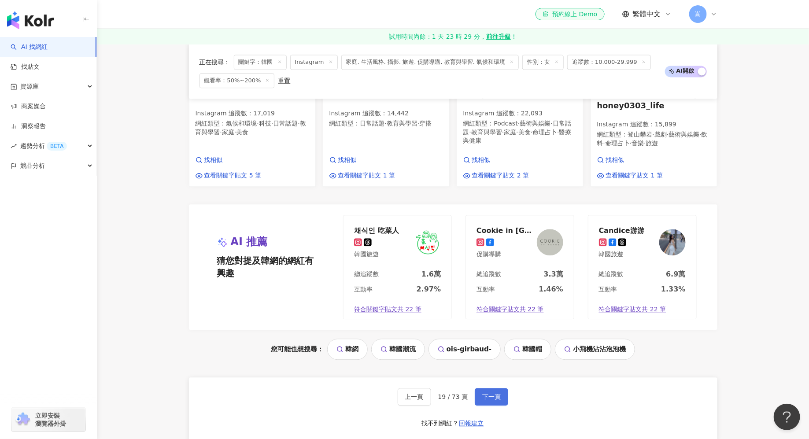
click at [495, 351] on span "下一頁" at bounding box center [491, 396] width 18 height 7
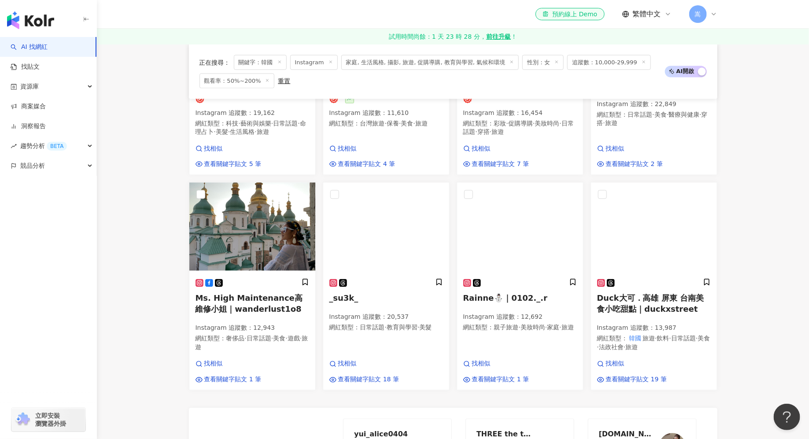
scroll to position [909, 0]
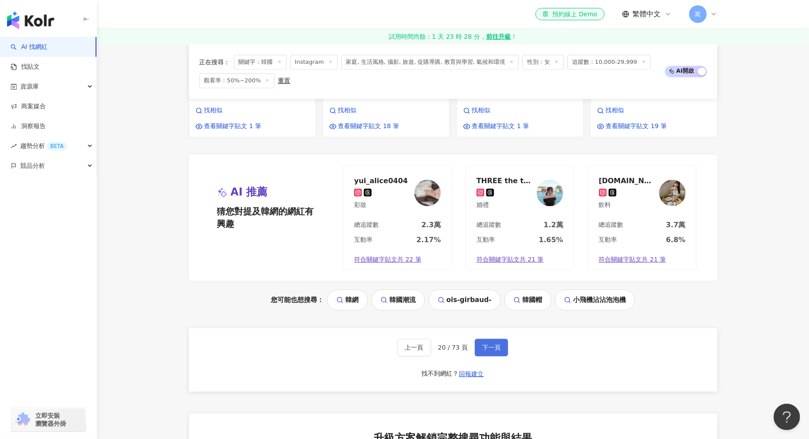
click at [496, 344] on span "下一頁" at bounding box center [491, 347] width 18 height 7
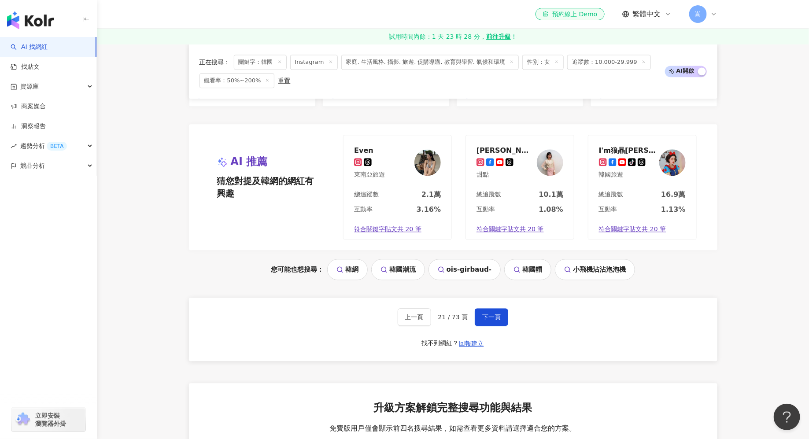
scroll to position [989, 0]
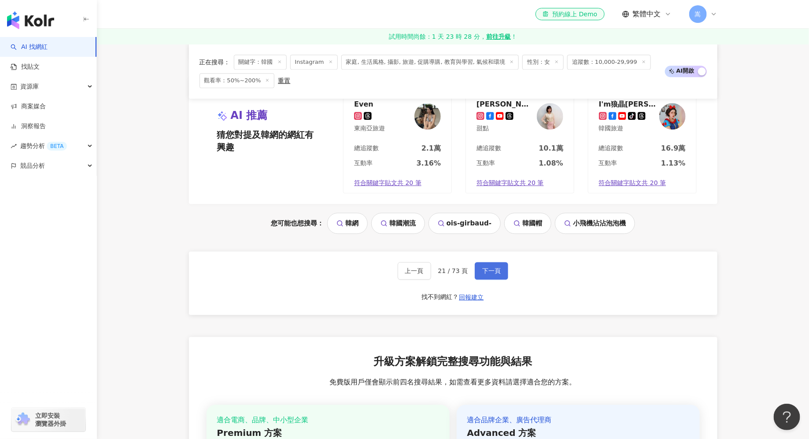
click at [491, 270] on span "下一頁" at bounding box center [491, 270] width 18 height 7
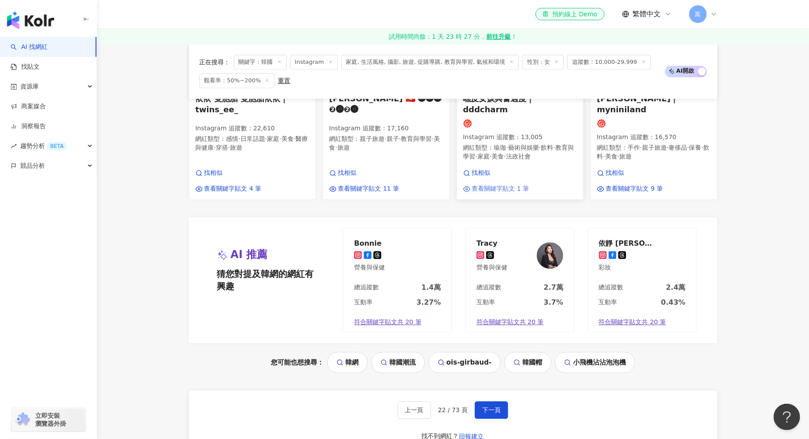
scroll to position [891, 0]
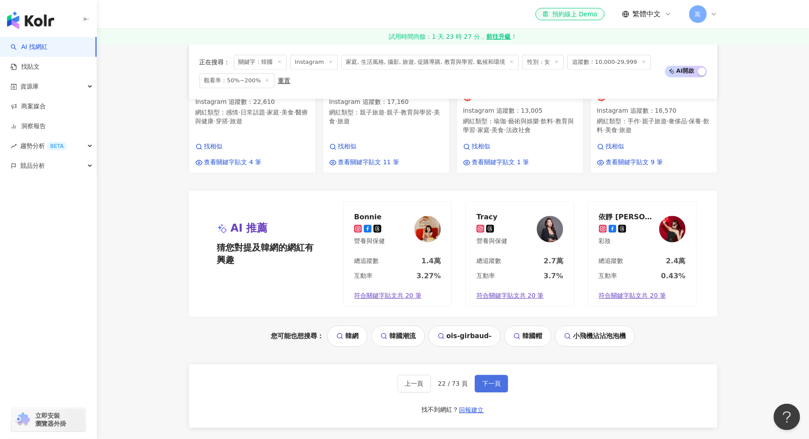
click at [492, 351] on span "下一頁" at bounding box center [491, 383] width 18 height 7
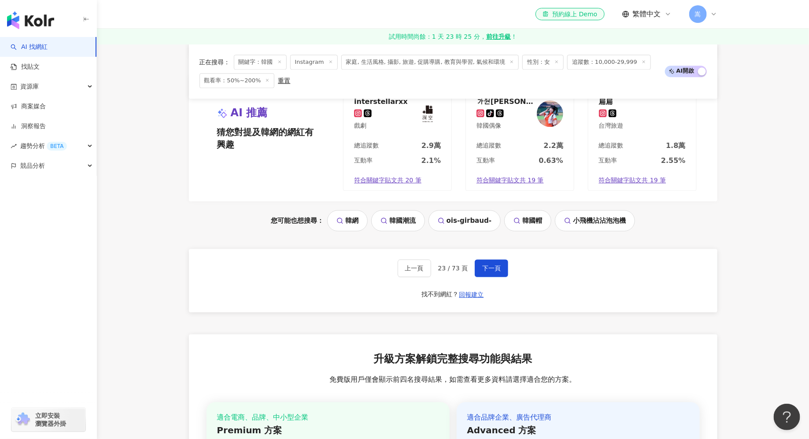
scroll to position [967, 0]
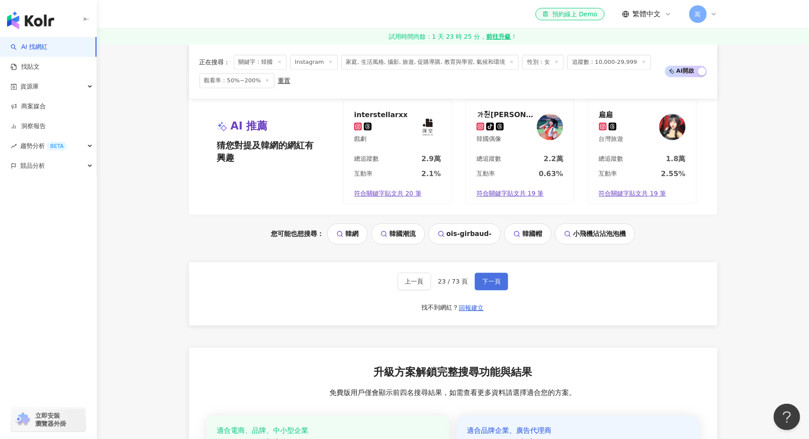
click at [491, 278] on span "下一頁" at bounding box center [491, 281] width 18 height 7
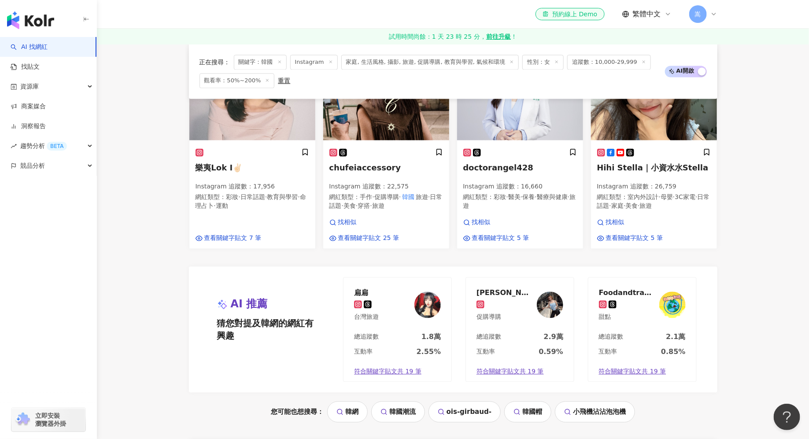
scroll to position [818, 0]
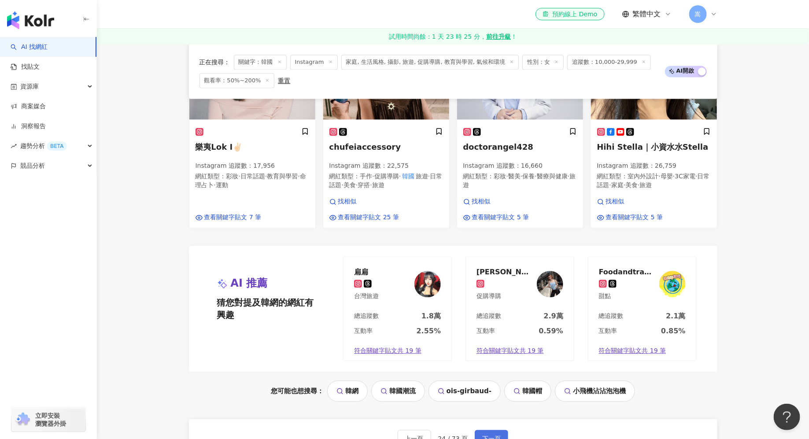
click at [502, 351] on button "下一頁" at bounding box center [491, 439] width 33 height 18
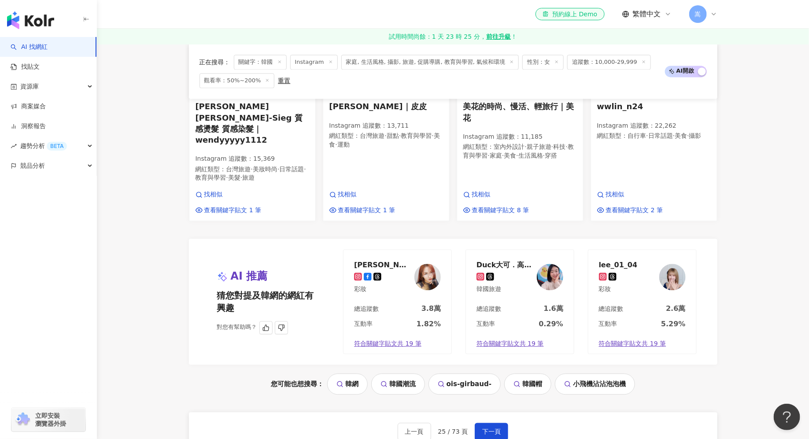
scroll to position [895, 0]
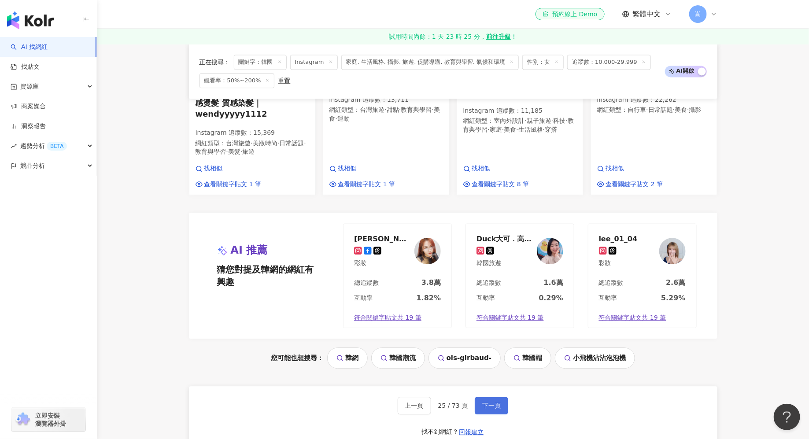
click at [486, 351] on span "下一頁" at bounding box center [491, 405] width 18 height 7
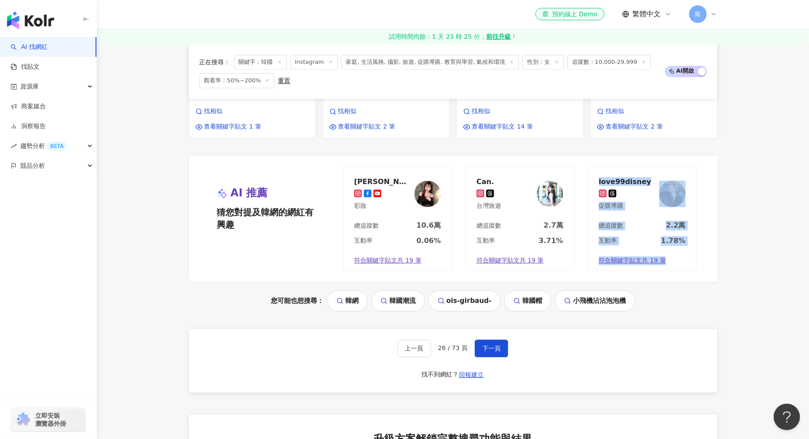
scroll to position [941, 0]
click at [498, 345] on span "下一頁" at bounding box center [491, 348] width 18 height 7
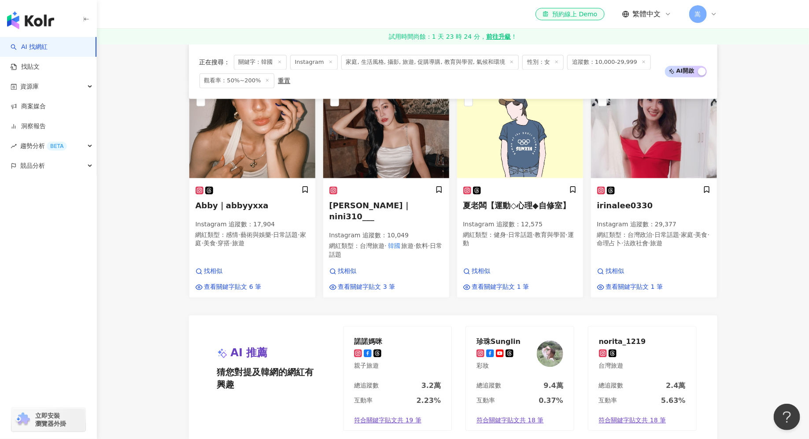
scroll to position [927, 0]
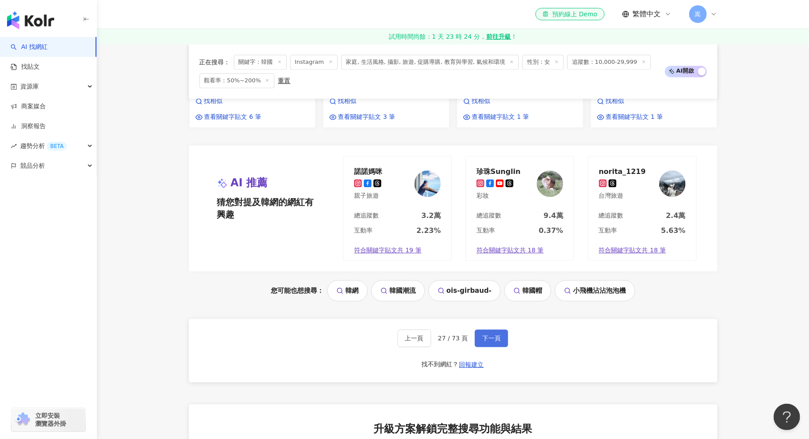
click at [496, 329] on button "下一頁" at bounding box center [491, 338] width 33 height 18
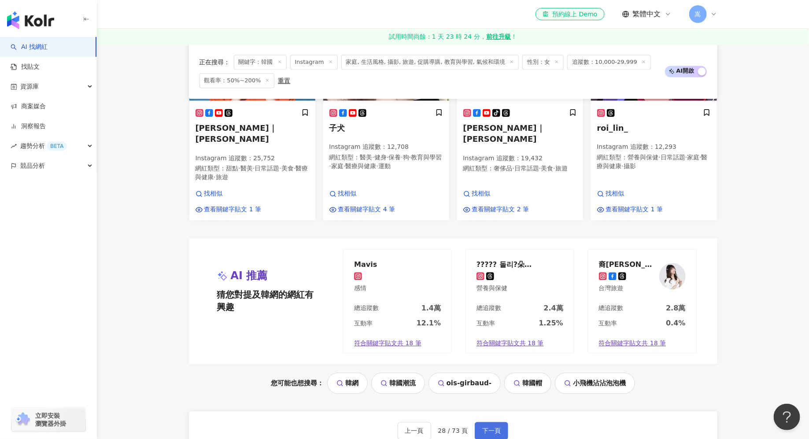
scroll to position [941, 0]
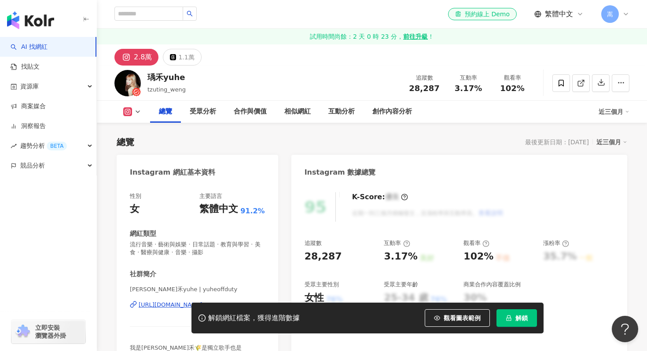
scroll to position [89, 0]
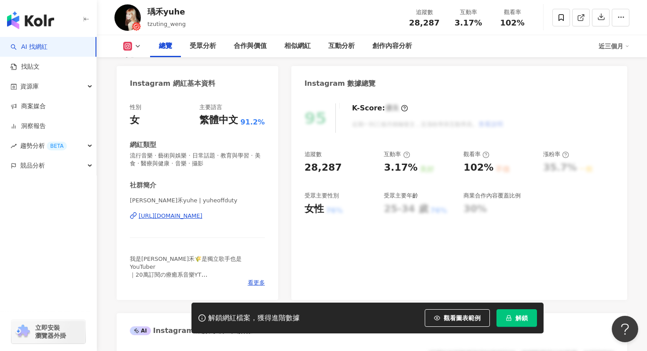
click at [203, 214] on div "https://www.instagram.com/yuheoffduty/" at bounding box center [171, 216] width 64 height 8
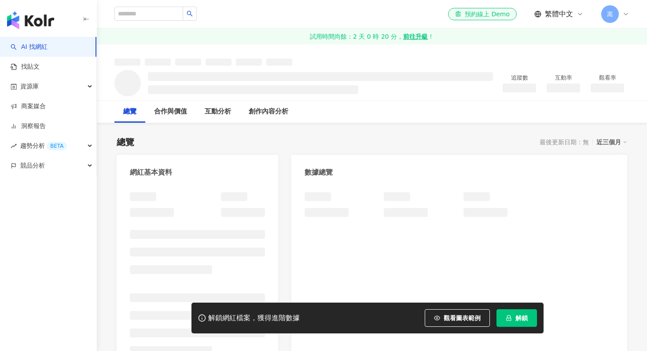
scroll to position [21, 0]
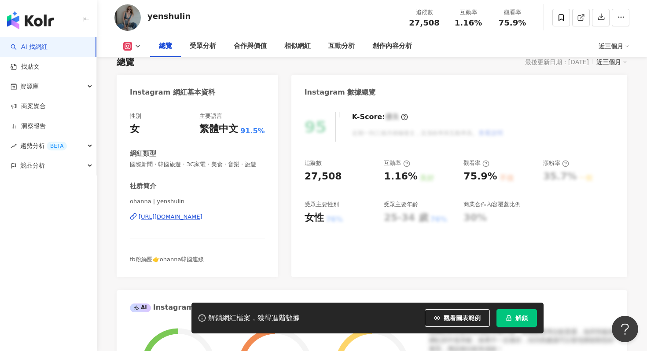
scroll to position [89, 0]
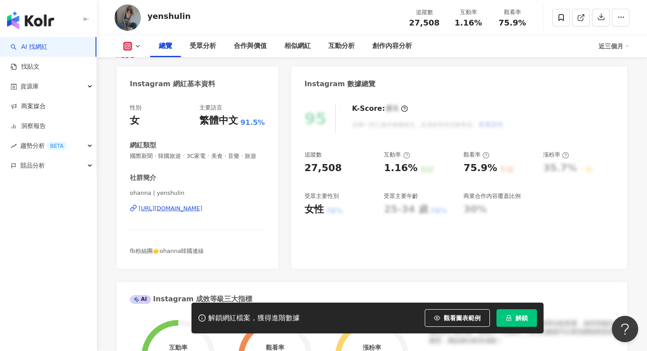
click at [203, 209] on div "[URL][DOMAIN_NAME]" at bounding box center [171, 209] width 64 height 8
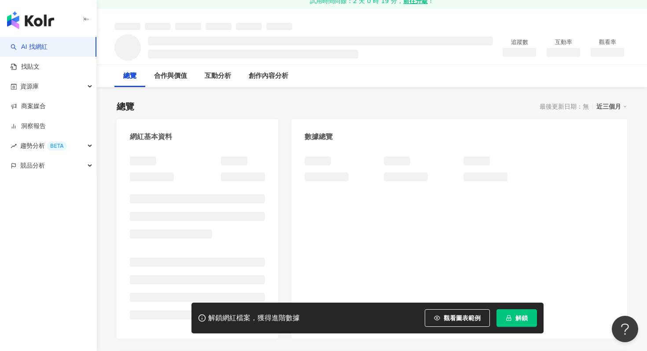
scroll to position [88, 0]
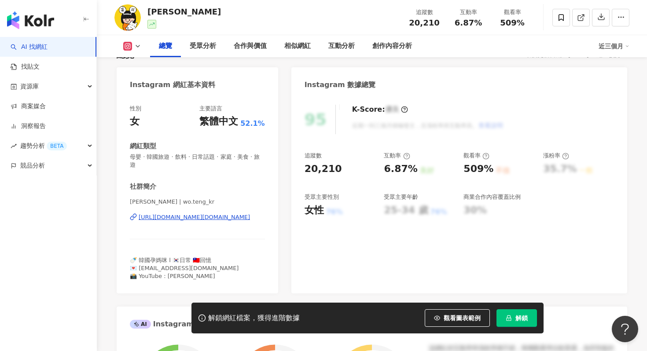
click at [199, 214] on div "https://www.instagram.com/wo.teng_kr/" at bounding box center [194, 218] width 111 height 8
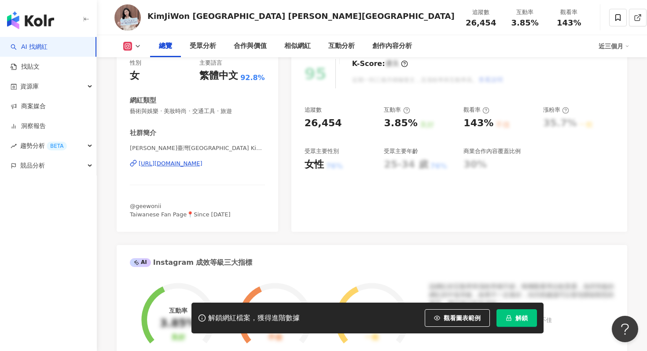
click at [203, 164] on div "[URL][DOMAIN_NAME]" at bounding box center [171, 164] width 64 height 8
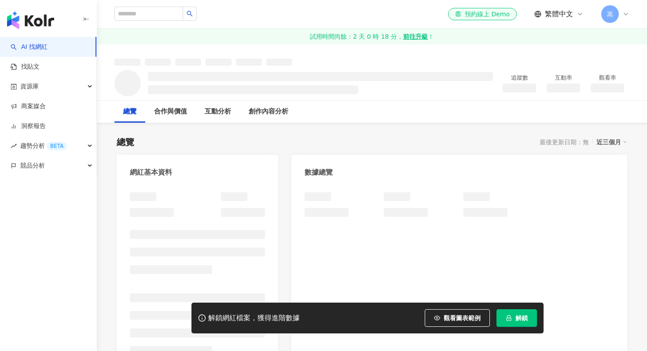
scroll to position [35, 0]
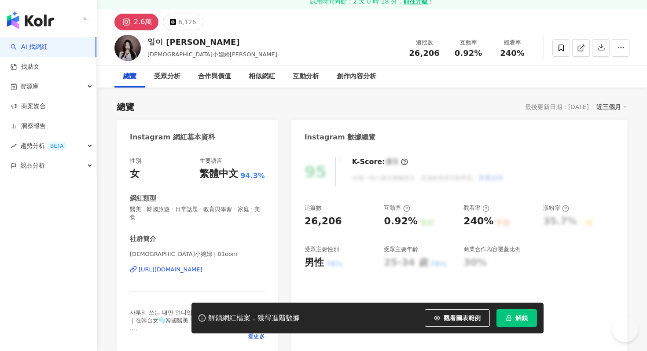
click at [203, 266] on div "https://www.instagram.com/01ooni/" at bounding box center [171, 270] width 64 height 8
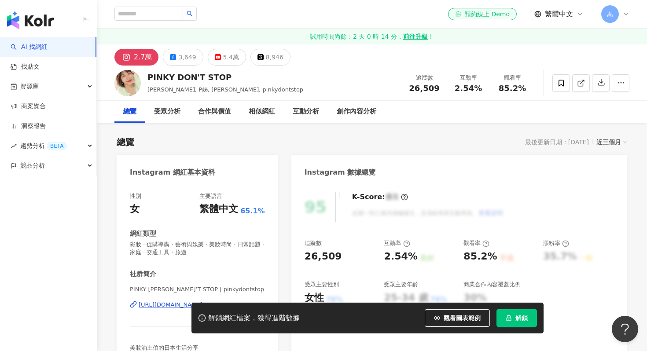
scroll to position [88, 0]
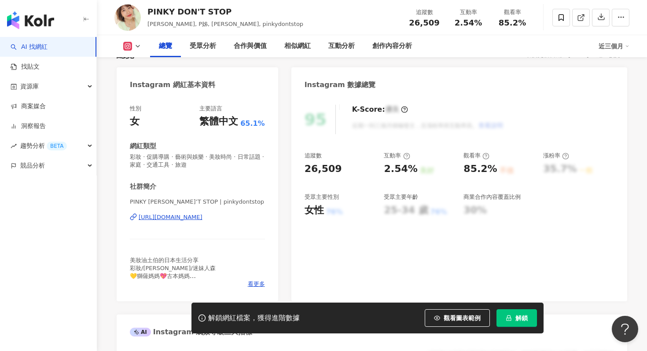
click at [203, 218] on div "[URL][DOMAIN_NAME]" at bounding box center [171, 218] width 64 height 8
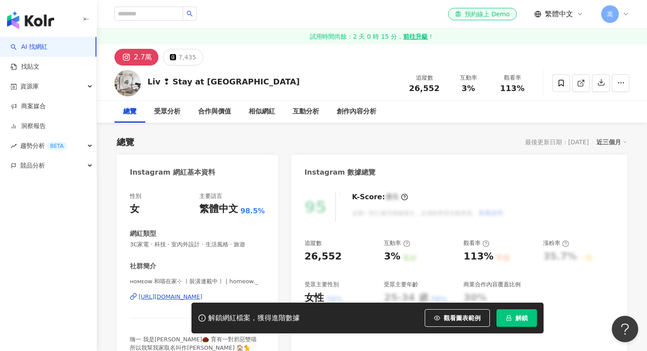
click at [203, 299] on div "[URL][DOMAIN_NAME]" at bounding box center [171, 297] width 64 height 8
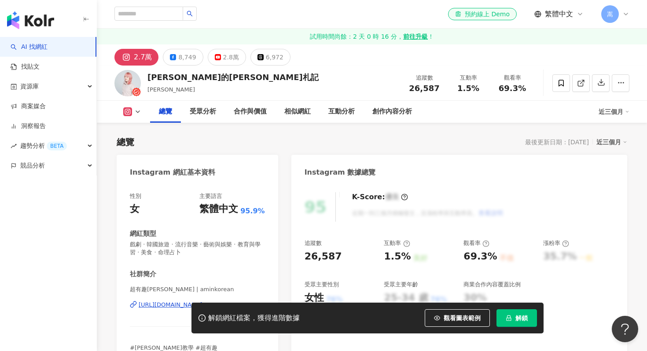
scroll to position [109, 0]
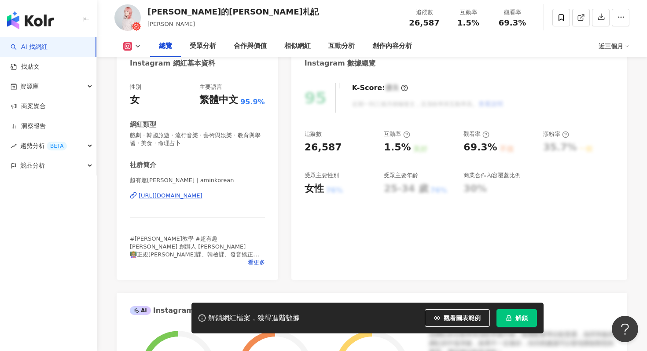
click at [203, 193] on div "https://www.instagram.com/aminkorean/" at bounding box center [171, 196] width 64 height 8
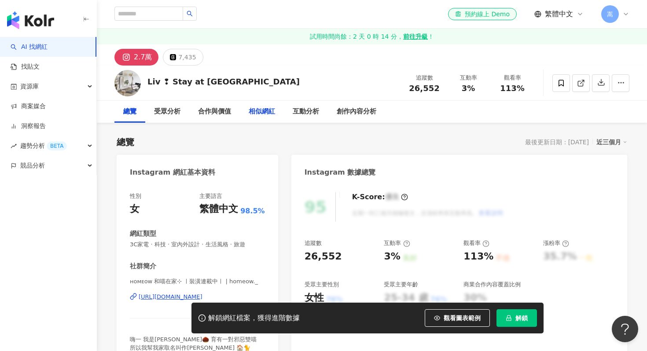
click at [263, 110] on div "相似網紅" at bounding box center [262, 112] width 26 height 11
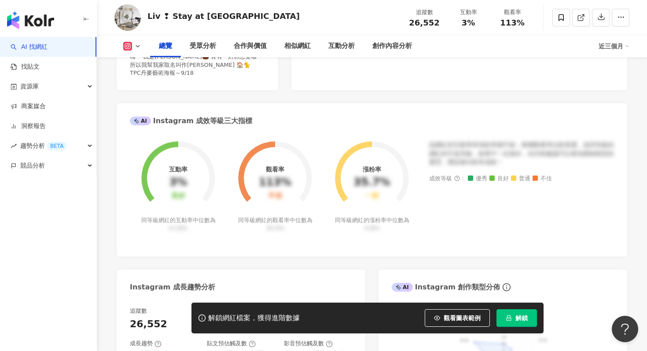
scroll to position [52, 0]
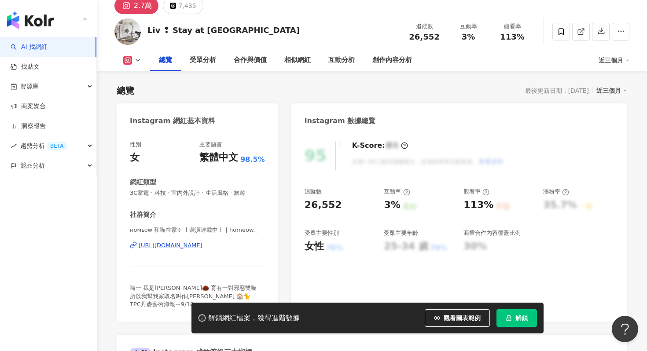
click at [134, 58] on icon at bounding box center [137, 60] width 7 height 7
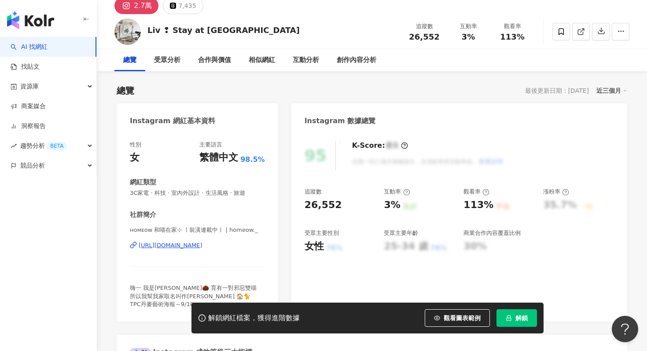
scroll to position [0, 0]
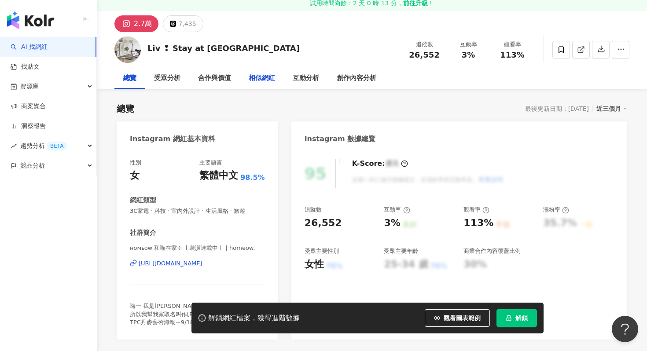
click at [248, 78] on div "相似網紅" at bounding box center [262, 78] width 44 height 22
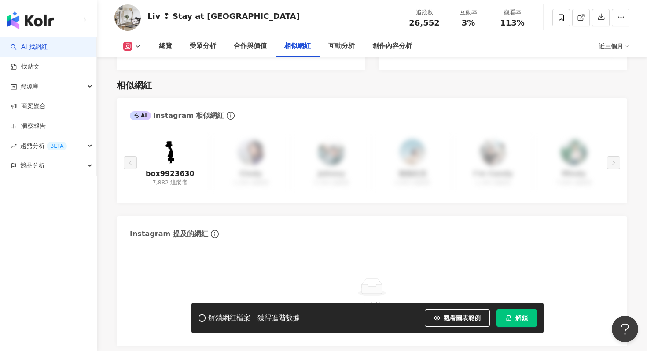
click at [177, 143] on img at bounding box center [170, 152] width 26 height 26
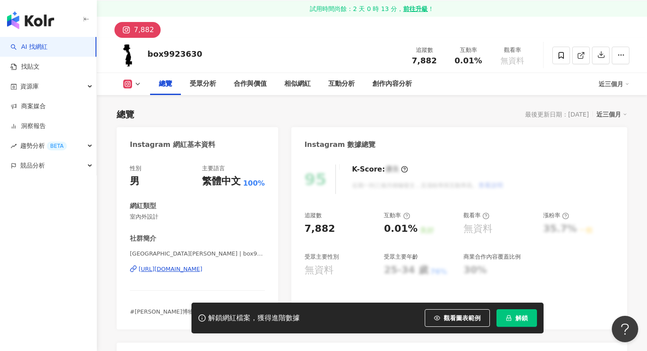
scroll to position [139, 0]
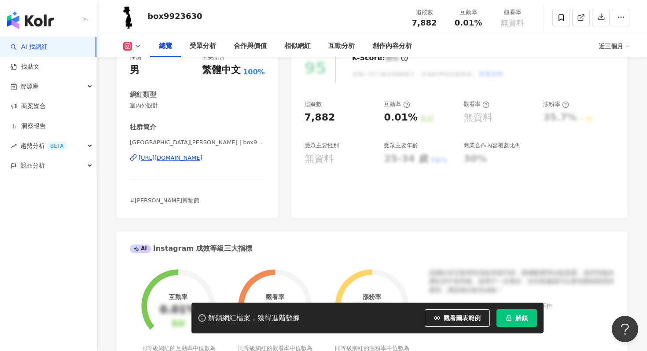
click at [203, 161] on div "https://www.instagram.com/box9923630/" at bounding box center [171, 158] width 64 height 8
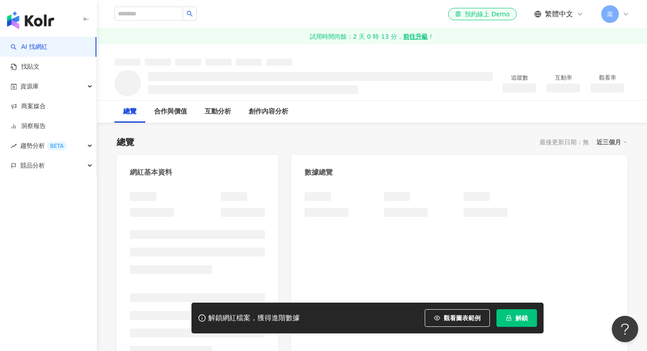
scroll to position [46, 0]
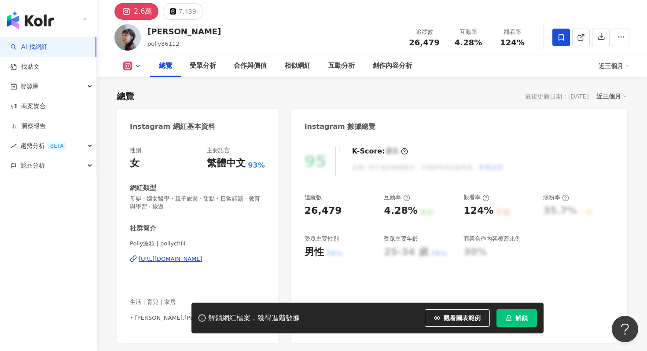
scroll to position [59, 0]
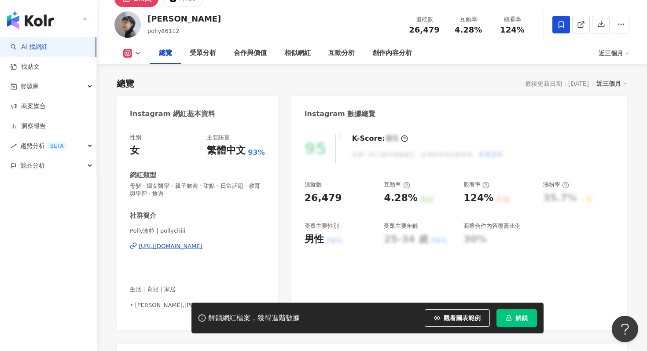
click at [203, 247] on div "https://www.instagram.com/pollychiii/" at bounding box center [171, 247] width 64 height 8
click at [203, 244] on div "https://www.instagram.com/pollychiii/" at bounding box center [171, 247] width 64 height 8
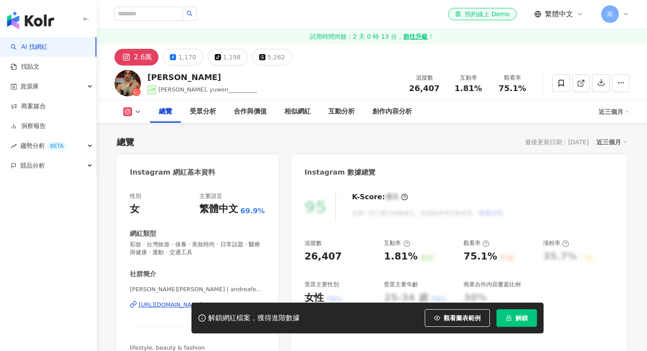
scroll to position [100, 0]
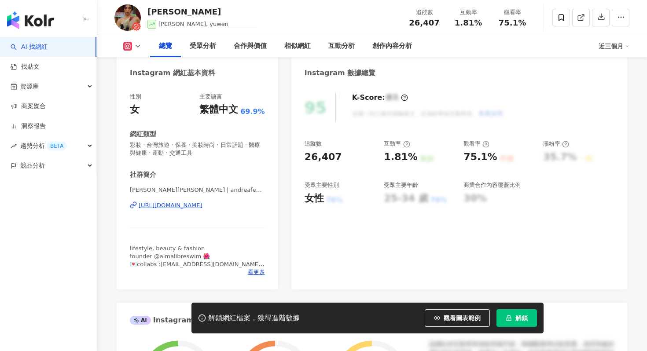
click at [203, 205] on div "https://www.instagram.com/andreafenggg/" at bounding box center [171, 206] width 64 height 8
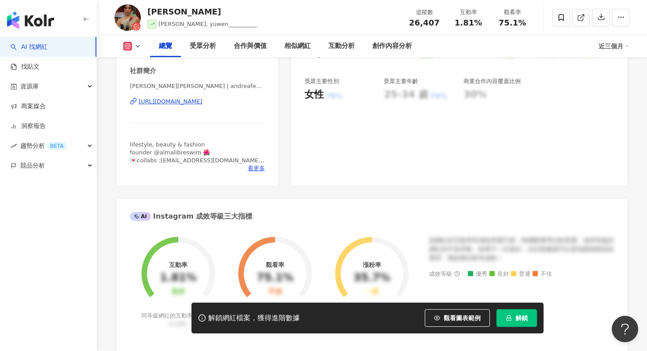
scroll to position [616, 0]
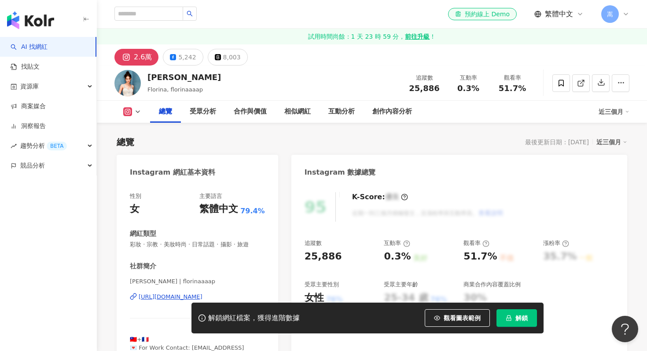
click at [203, 293] on div "[URL][DOMAIN_NAME]" at bounding box center [171, 297] width 64 height 8
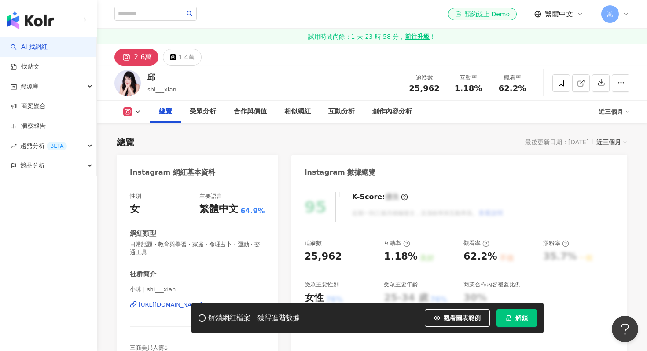
scroll to position [94, 0]
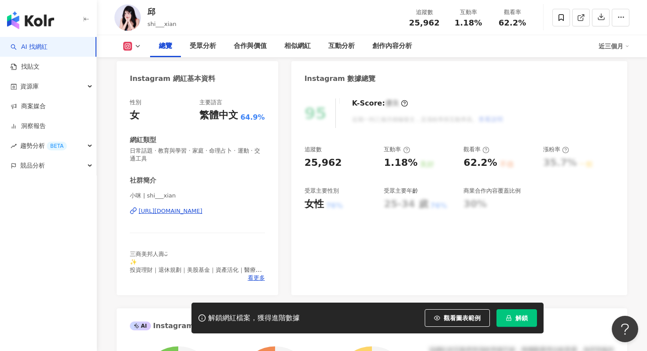
click at [203, 214] on div "[URL][DOMAIN_NAME]" at bounding box center [171, 211] width 64 height 8
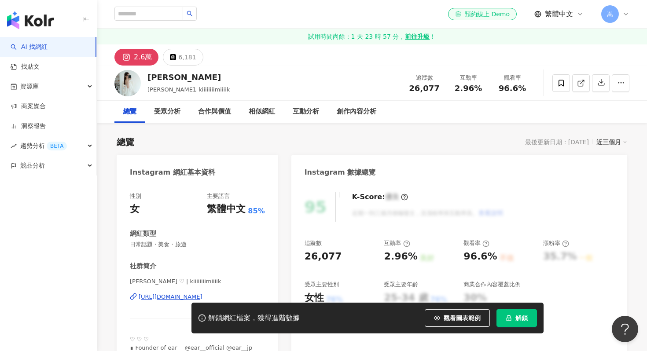
click at [203, 293] on div "[URL][DOMAIN_NAME]" at bounding box center [171, 297] width 64 height 8
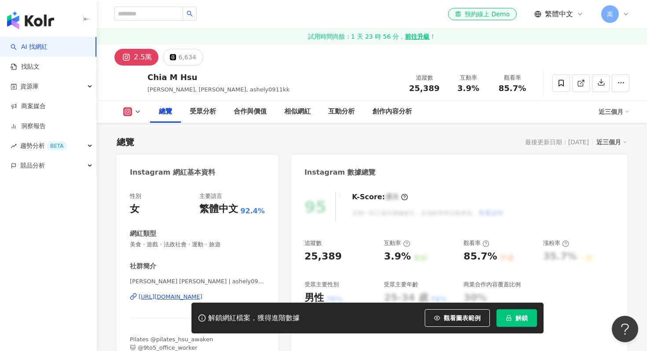
scroll to position [63, 0]
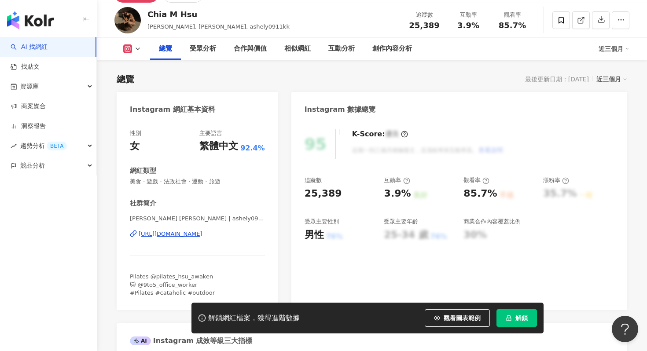
click at [203, 236] on div "[URL][DOMAIN_NAME]" at bounding box center [171, 234] width 64 height 8
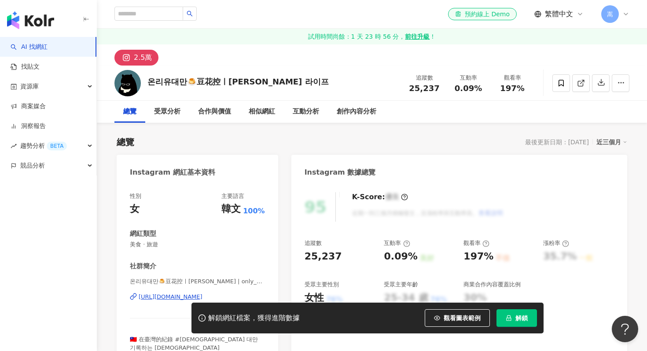
click at [203, 293] on div "[URL][DOMAIN_NAME]" at bounding box center [171, 297] width 64 height 8
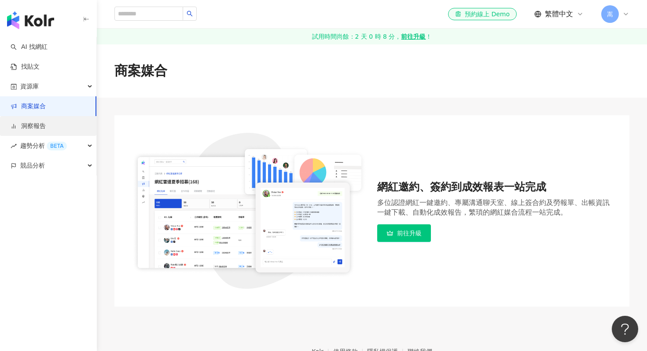
click at [45, 127] on link "洞察報告" at bounding box center [28, 126] width 35 height 9
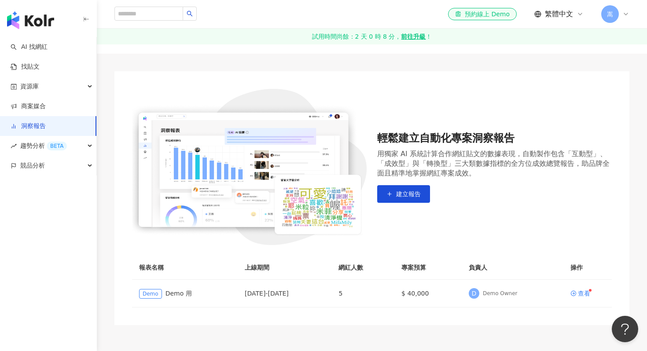
scroll to position [48, 0]
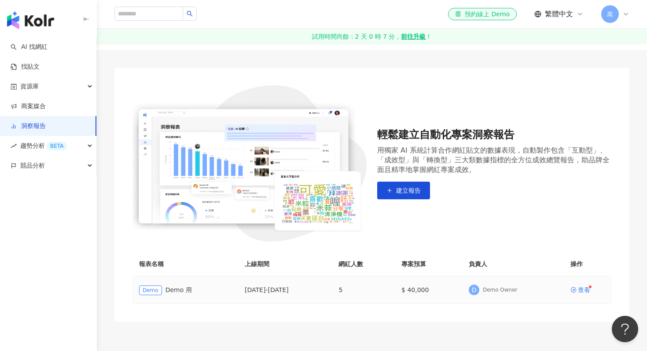
click at [152, 291] on span "Demo" at bounding box center [150, 291] width 23 height 10
click at [585, 295] on td "查看" at bounding box center [588, 291] width 48 height 28
click at [585, 294] on td "查看" at bounding box center [588, 291] width 48 height 28
click at [584, 286] on td "查看" at bounding box center [588, 291] width 48 height 28
click at [582, 292] on div "查看" at bounding box center [584, 290] width 12 height 6
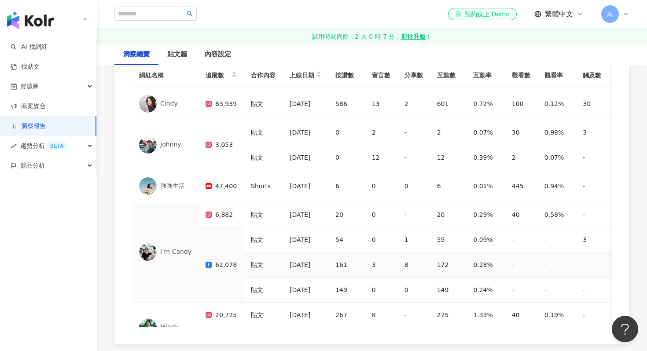
scroll to position [50, 0]
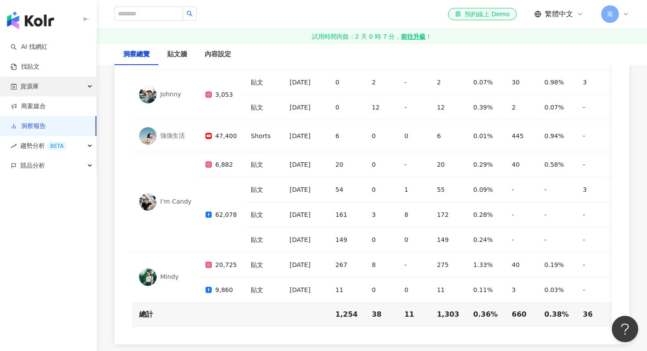
click at [77, 85] on div "資源庫" at bounding box center [48, 87] width 96 height 20
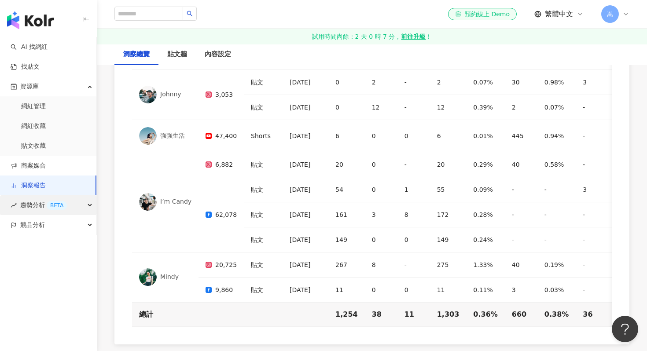
click at [89, 206] on div "趨勢分析 BETA" at bounding box center [48, 206] width 96 height 20
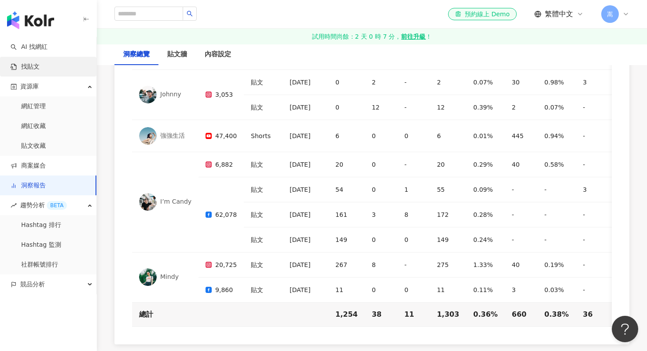
click at [33, 67] on link "找貼文" at bounding box center [25, 67] width 29 height 9
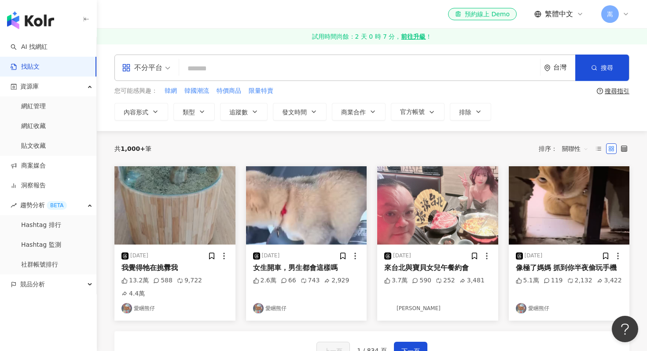
click at [239, 64] on input "search" at bounding box center [360, 68] width 354 height 19
type input "****"
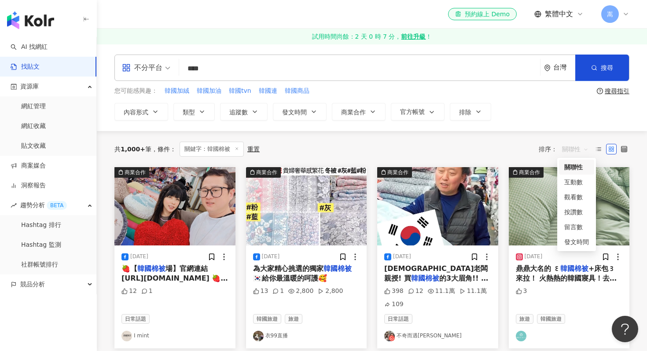
click at [570, 145] on span "關聯性" at bounding box center [575, 149] width 26 height 14
click at [580, 241] on div "發文時間" at bounding box center [577, 242] width 25 height 10
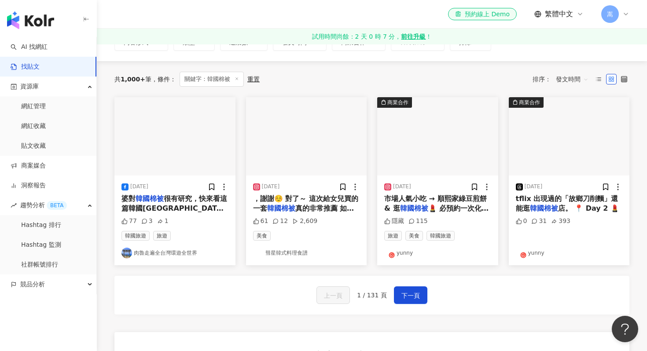
scroll to position [74, 0]
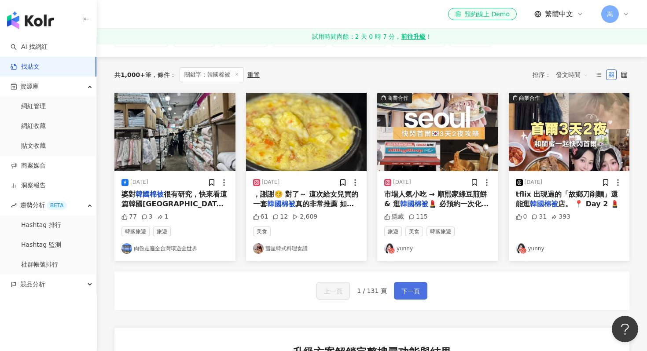
click at [417, 292] on span "下一頁" at bounding box center [411, 291] width 18 height 11
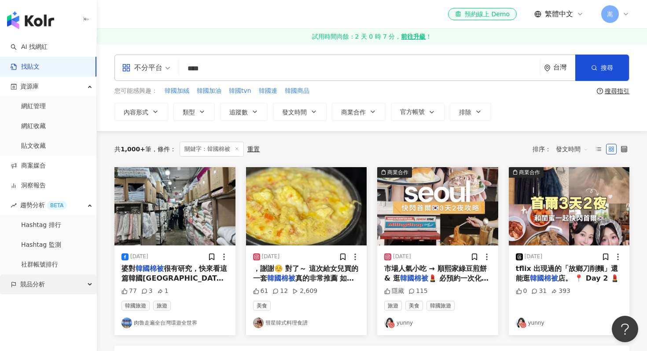
click at [86, 283] on div "競品分析" at bounding box center [48, 285] width 96 height 20
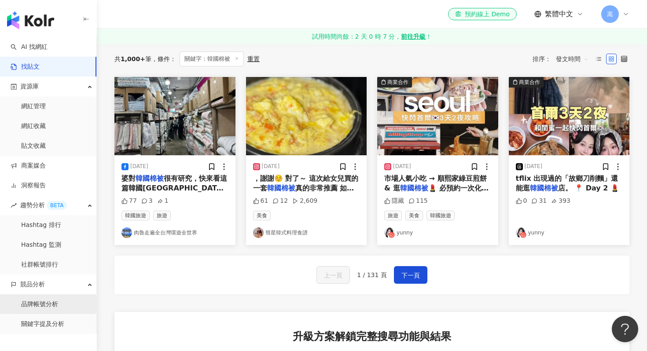
scroll to position [92, 0]
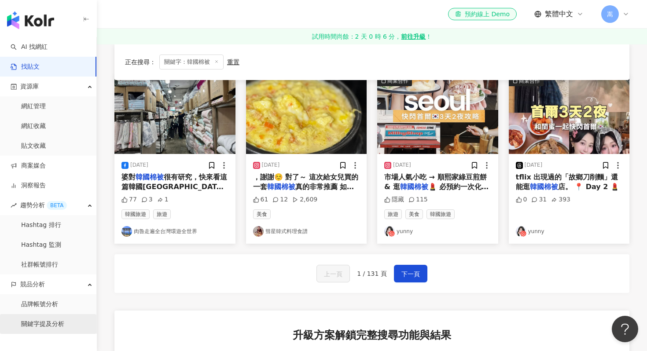
click at [60, 329] on link "關鍵字提及分析" at bounding box center [42, 324] width 43 height 9
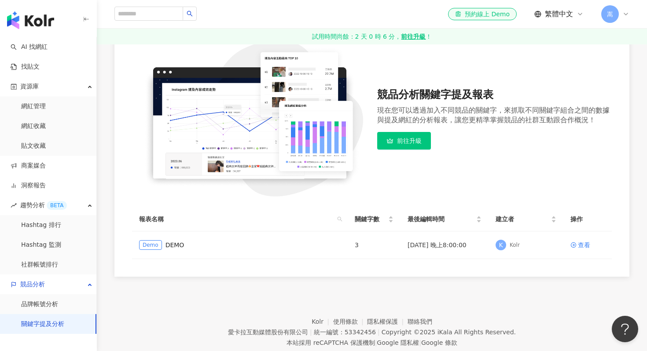
scroll to position [111, 0]
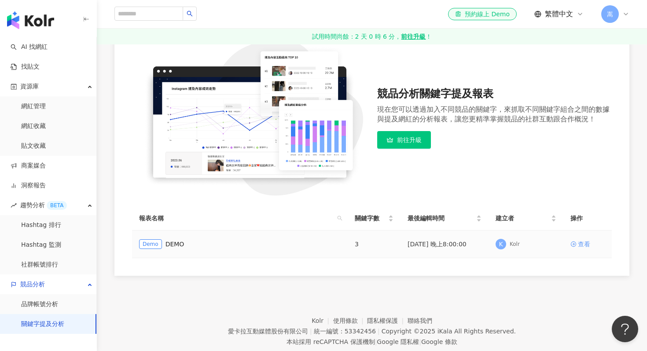
click at [582, 245] on div "查看" at bounding box center [584, 245] width 12 height 10
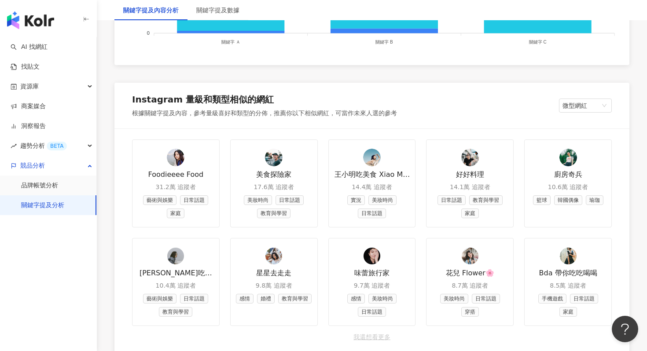
scroll to position [1022, 0]
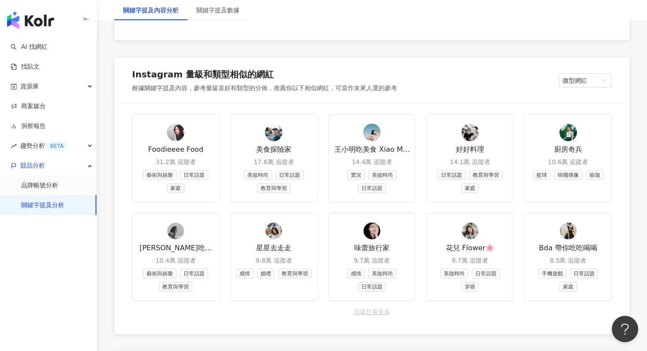
click at [269, 144] on link "美食探險家 17.6萬 追蹤者 美妝時尚 日常話題 教育與學習" at bounding box center [274, 158] width 88 height 88
click at [371, 318] on div "Foodieeee Food 31.2萬 追蹤者 藝術與娛樂 日常話題 家庭 美食探險家 17.6萬 追蹤者 美妝時尚 日常話題 教育與學習 王小明吃美食 X…" at bounding box center [372, 219] width 494 height 210
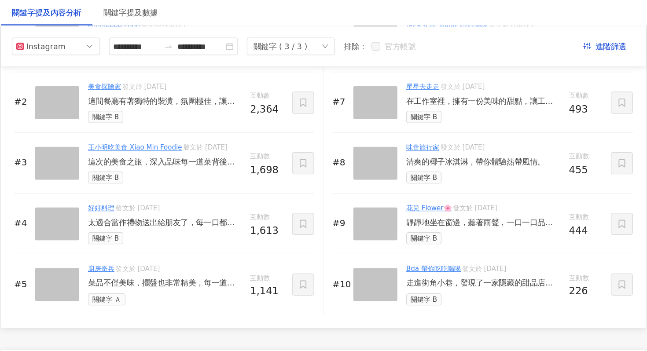
scroll to position [1394, 0]
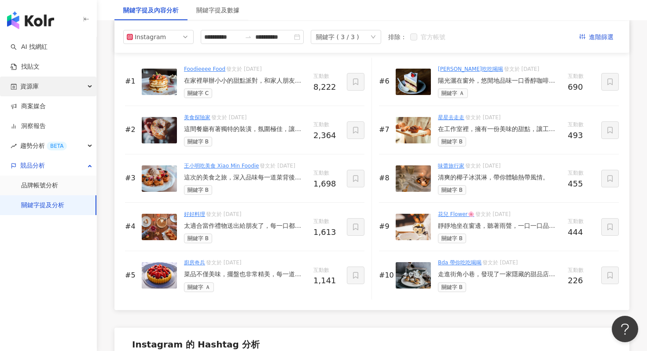
click at [90, 82] on div "資源庫" at bounding box center [48, 87] width 96 height 20
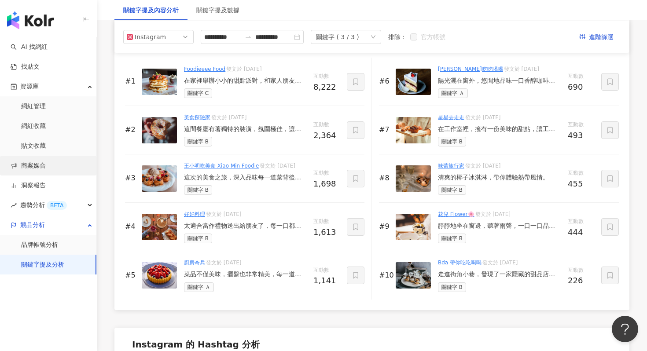
click at [46, 166] on link "商案媒合" at bounding box center [28, 166] width 35 height 9
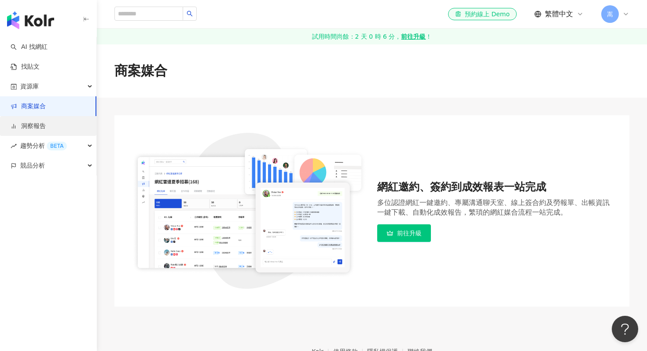
click at [38, 131] on link "洞察報告" at bounding box center [28, 126] width 35 height 9
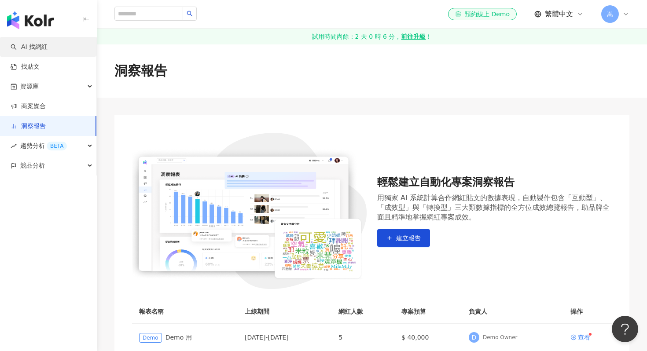
click at [43, 47] on link "AI 找網紅" at bounding box center [29, 47] width 37 height 9
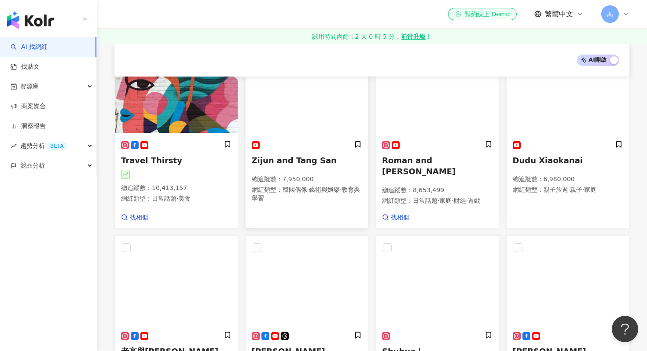
scroll to position [328, 0]
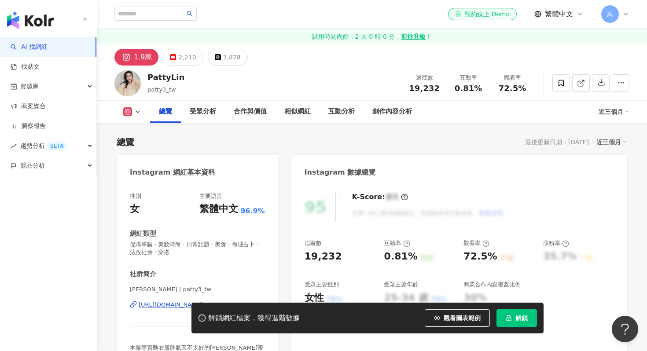
scroll to position [64, 0]
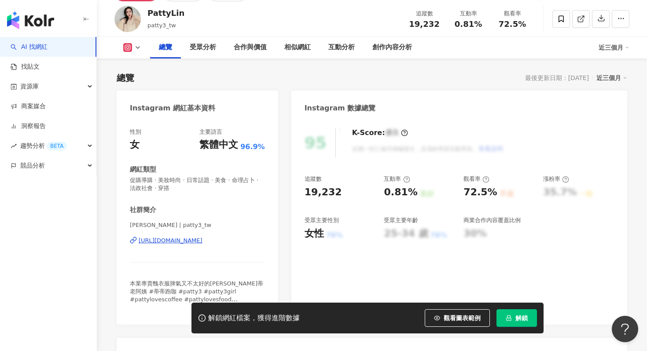
click at [203, 240] on div "https://www.instagram.com/patty3_tw/" at bounding box center [171, 241] width 64 height 8
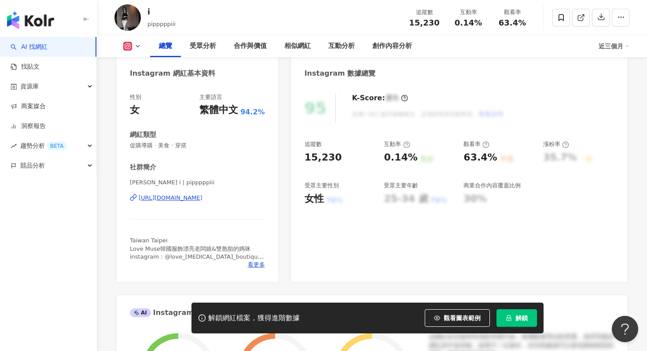
scroll to position [148, 0]
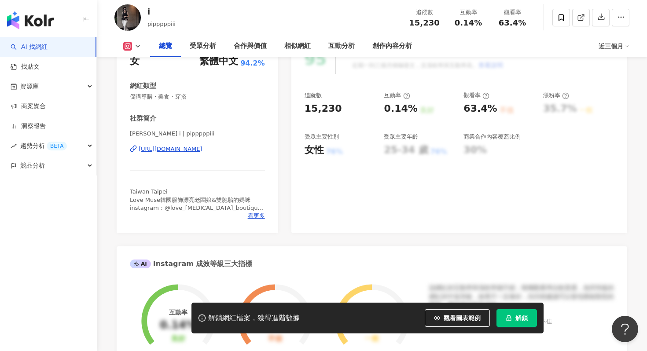
click at [203, 150] on div "[URL][DOMAIN_NAME]" at bounding box center [171, 149] width 64 height 8
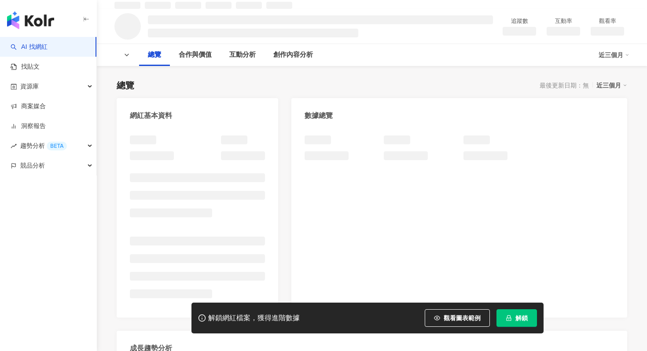
scroll to position [66, 0]
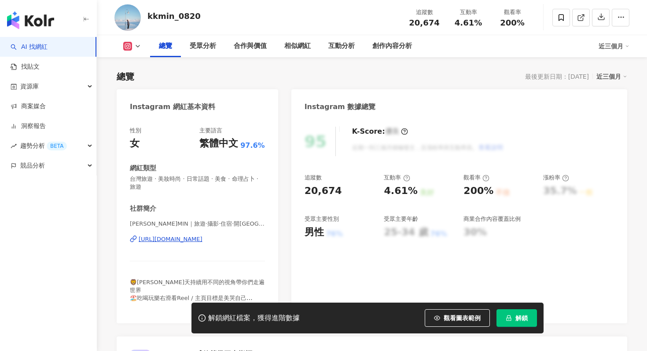
click at [218, 234] on div "[PERSON_NAME]MIN｜旅遊·攝影·住宿·開箱 | kkmin_0820 [URL][DOMAIN_NAME]" at bounding box center [197, 246] width 135 height 52
click at [203, 243] on div "[URL][DOMAIN_NAME]" at bounding box center [171, 240] width 64 height 8
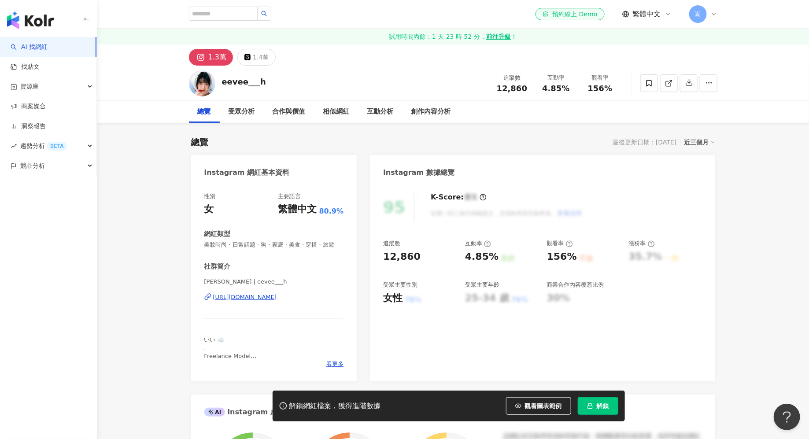
click at [277, 295] on div "[URL][DOMAIN_NAME]" at bounding box center [245, 297] width 64 height 8
click at [277, 298] on div "https://www.instagram.com/yuna0910_/" at bounding box center [245, 297] width 64 height 8
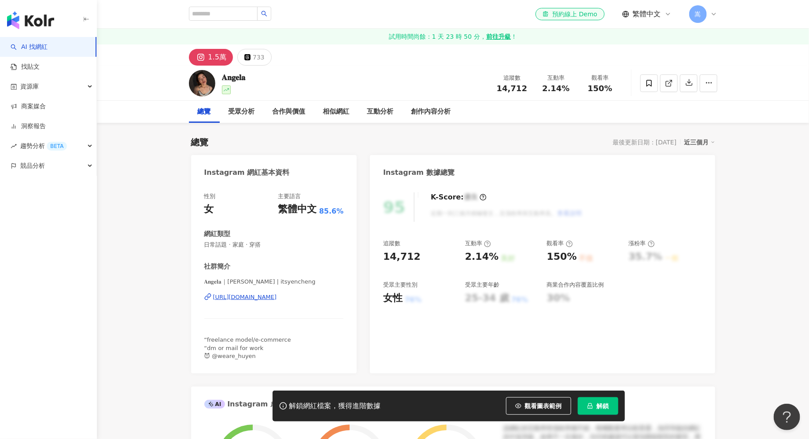
click at [262, 298] on div "https://www.instagram.com/itsyencheng/" at bounding box center [245, 297] width 64 height 8
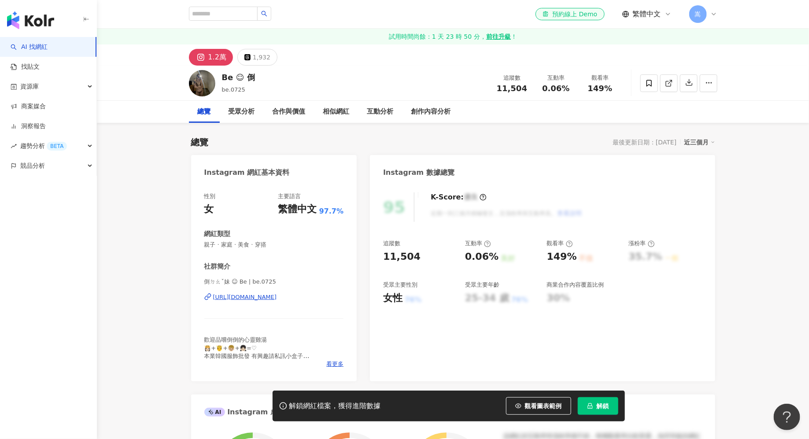
click at [277, 293] on div "https://www.instagram.com/be.0725/" at bounding box center [245, 297] width 64 height 8
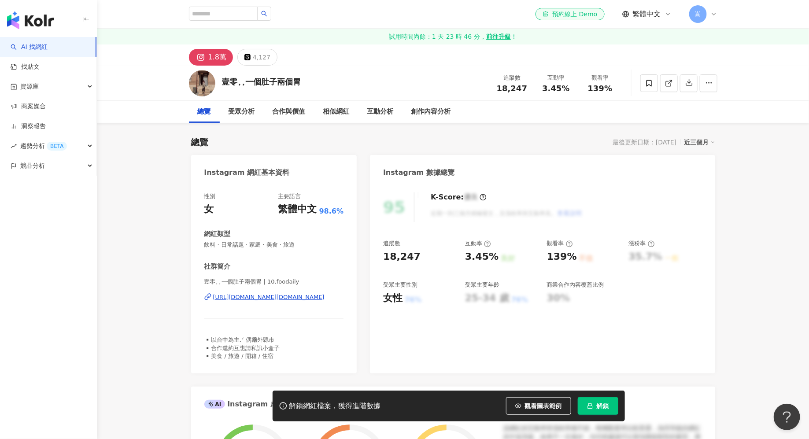
click at [268, 299] on div "https://www.instagram.com/10.foodaily/" at bounding box center [268, 297] width 111 height 8
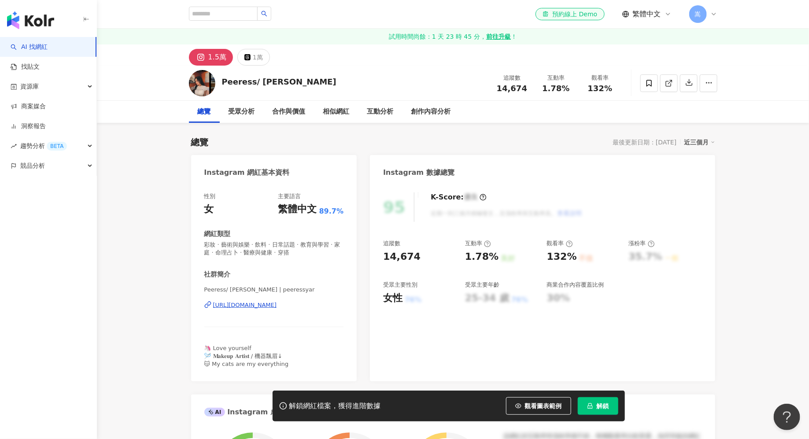
click at [261, 307] on div "[URL][DOMAIN_NAME]" at bounding box center [245, 305] width 64 height 8
click at [277, 305] on div "https://www.instagram.com/peeressyar/" at bounding box center [245, 305] width 64 height 8
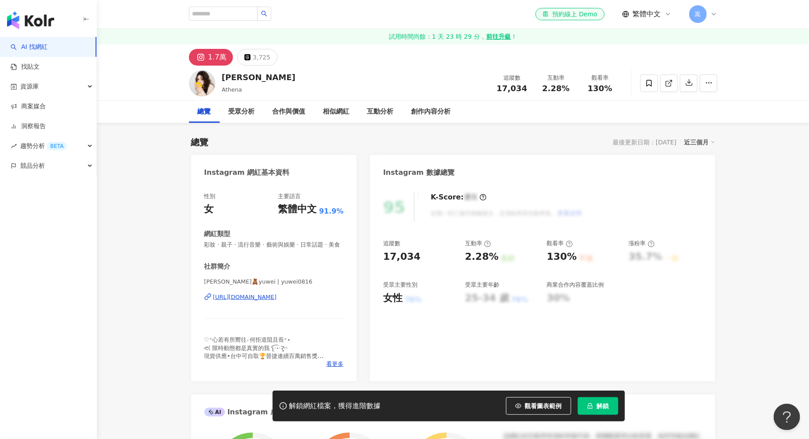
click at [306, 304] on div "瑀葳🧸yuwei | yuwei0816 https://www.instagram.com/yuwei0816/" at bounding box center [274, 304] width 140 height 52
click at [277, 295] on div "https://www.instagram.com/yuwei0816/" at bounding box center [245, 297] width 64 height 8
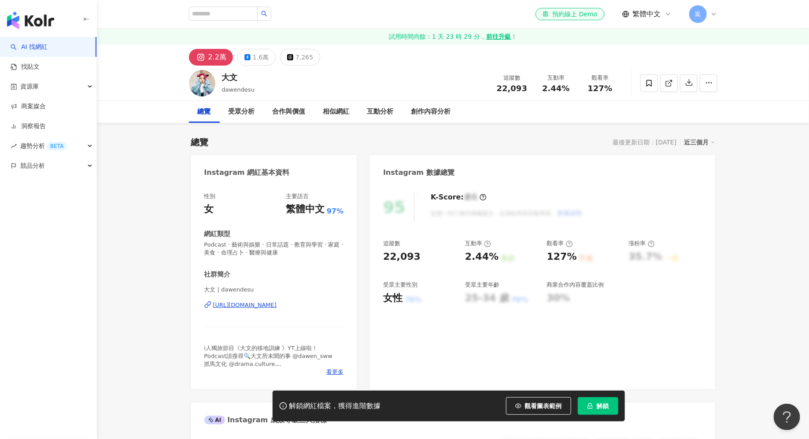
click at [277, 306] on div "https://www.instagram.com/dawendesu/" at bounding box center [245, 305] width 64 height 8
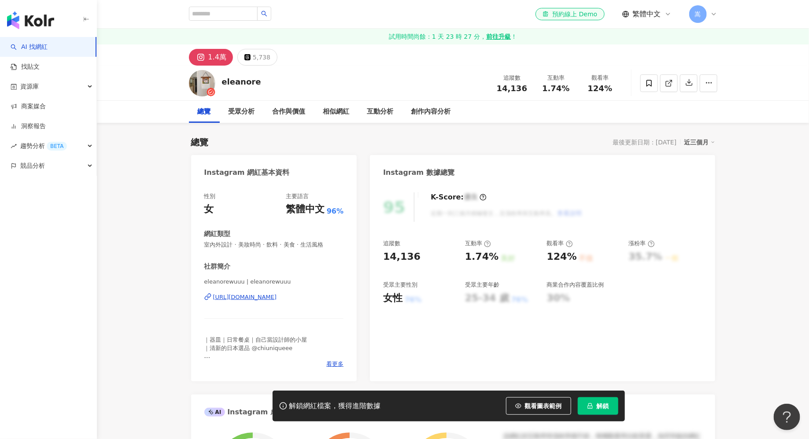
click at [277, 295] on div "[URL][DOMAIN_NAME]" at bounding box center [245, 297] width 64 height 8
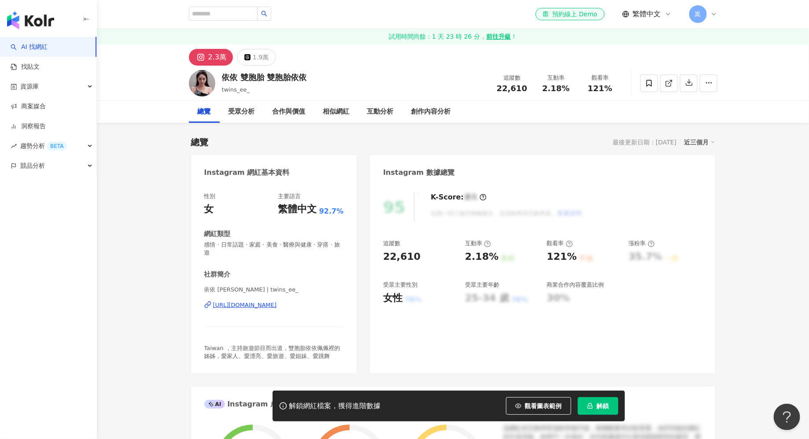
click at [277, 301] on div "https://www.instagram.com/twins_ee_/" at bounding box center [245, 305] width 64 height 8
